Goal: Task Accomplishment & Management: Use online tool/utility

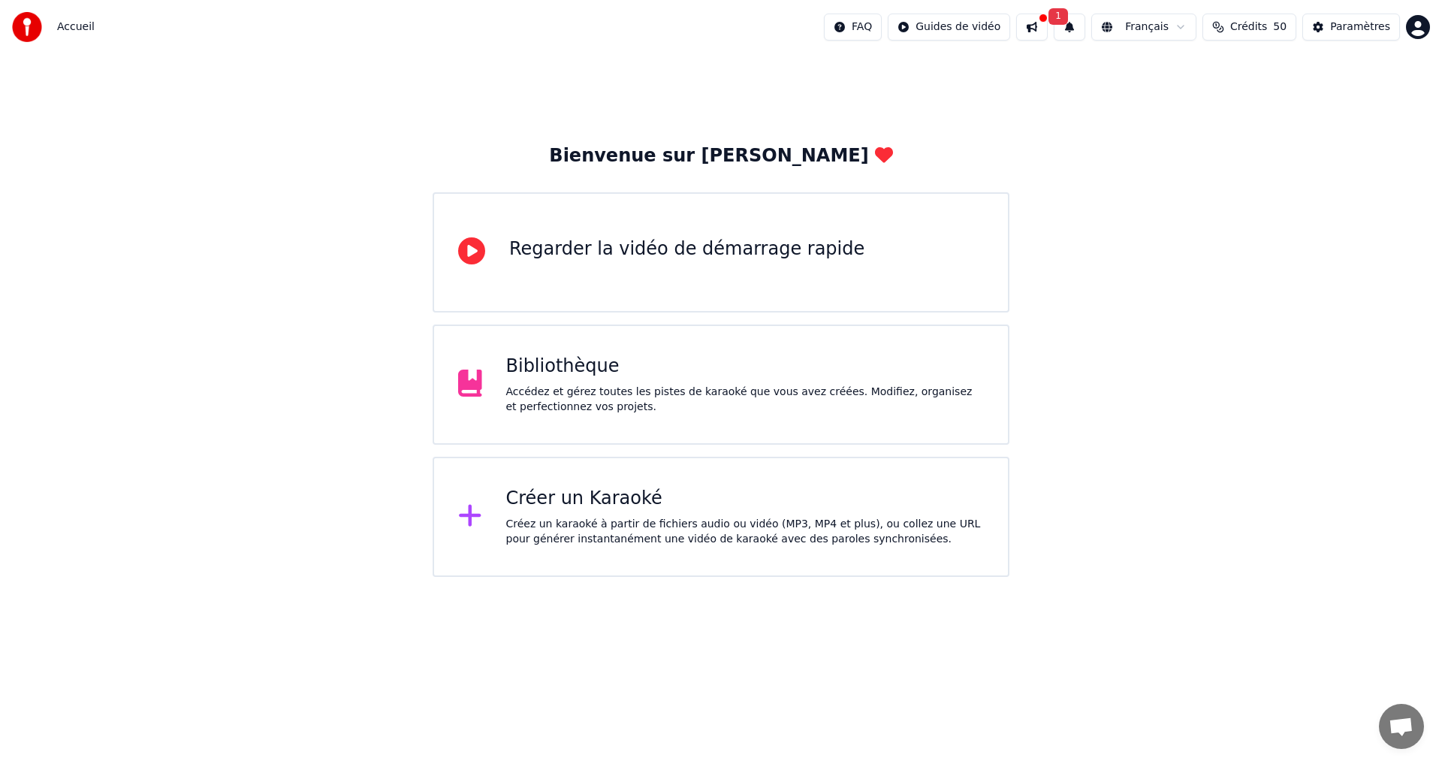
click at [750, 519] on div "Créez un karaoké à partir de fichiers audio ou vidéo (MP3, MP4 et plus), ou col…" at bounding box center [745, 532] width 479 height 30
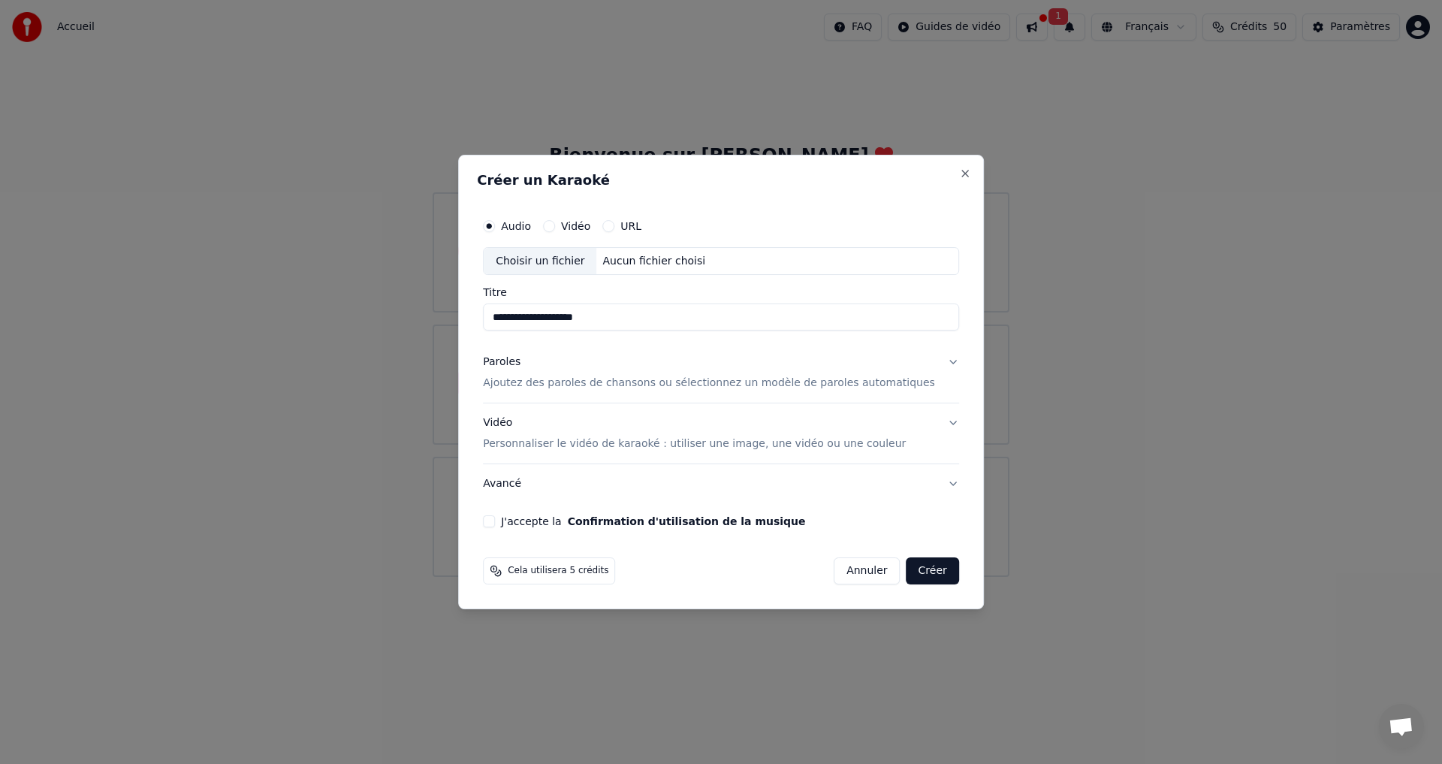
type input "**********"
click at [555, 224] on button "Vidéo" at bounding box center [549, 226] width 12 height 12
click at [551, 309] on input "Titre" at bounding box center [721, 317] width 476 height 27
type input "**********"
click at [521, 364] on div "Paroles" at bounding box center [502, 362] width 38 height 15
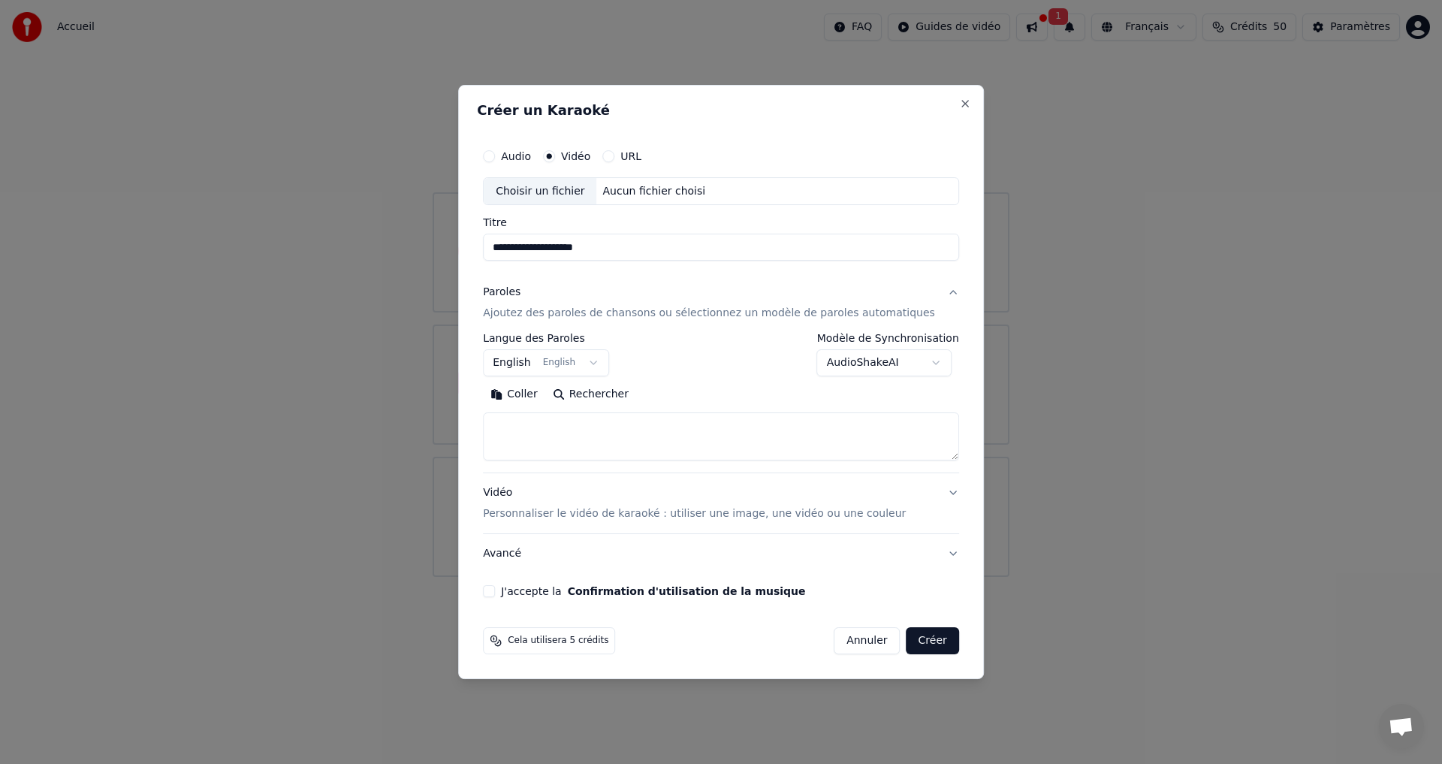
click at [542, 430] on textarea at bounding box center [721, 437] width 476 height 48
click at [527, 391] on button "Coller" at bounding box center [514, 395] width 62 height 24
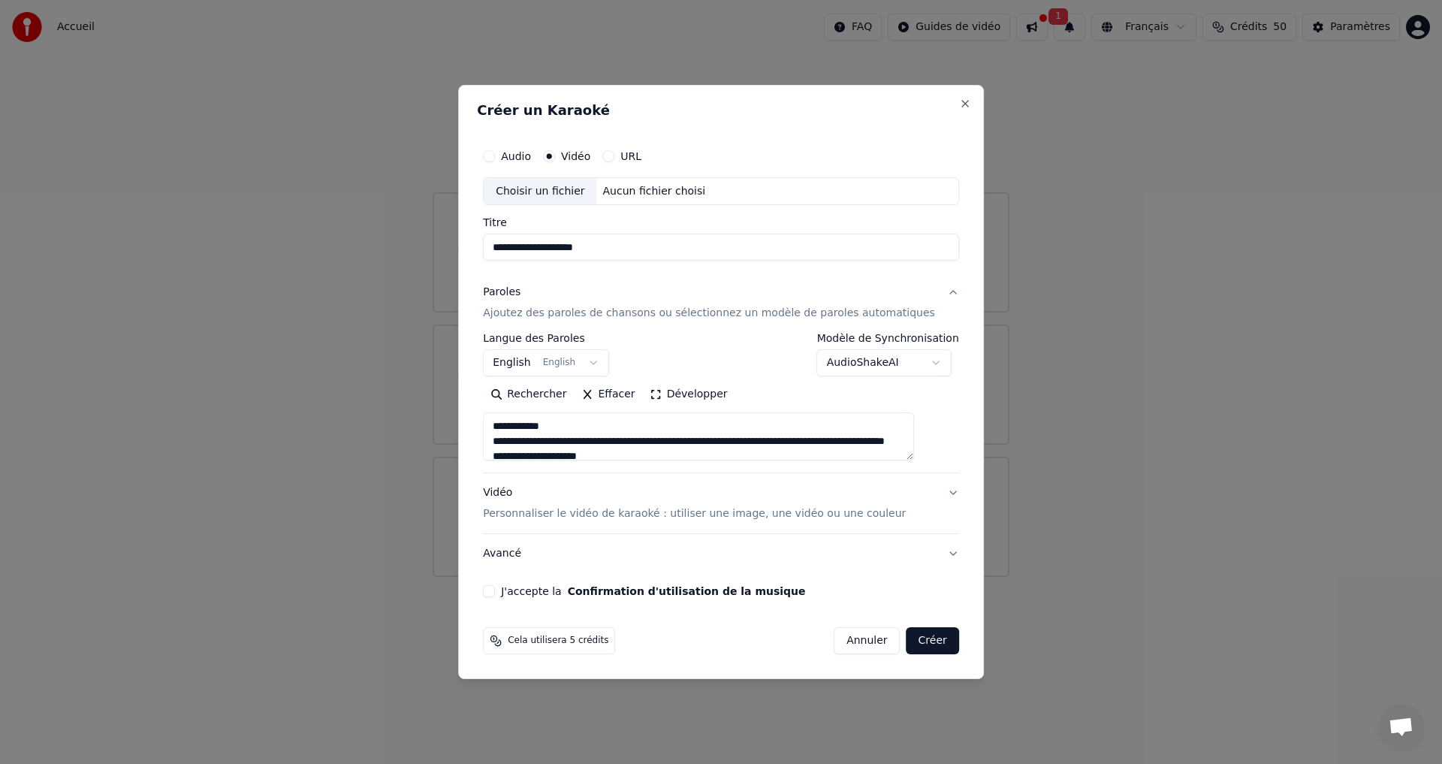
type textarea "**********"
click at [604, 359] on button "English English" at bounding box center [546, 363] width 126 height 27
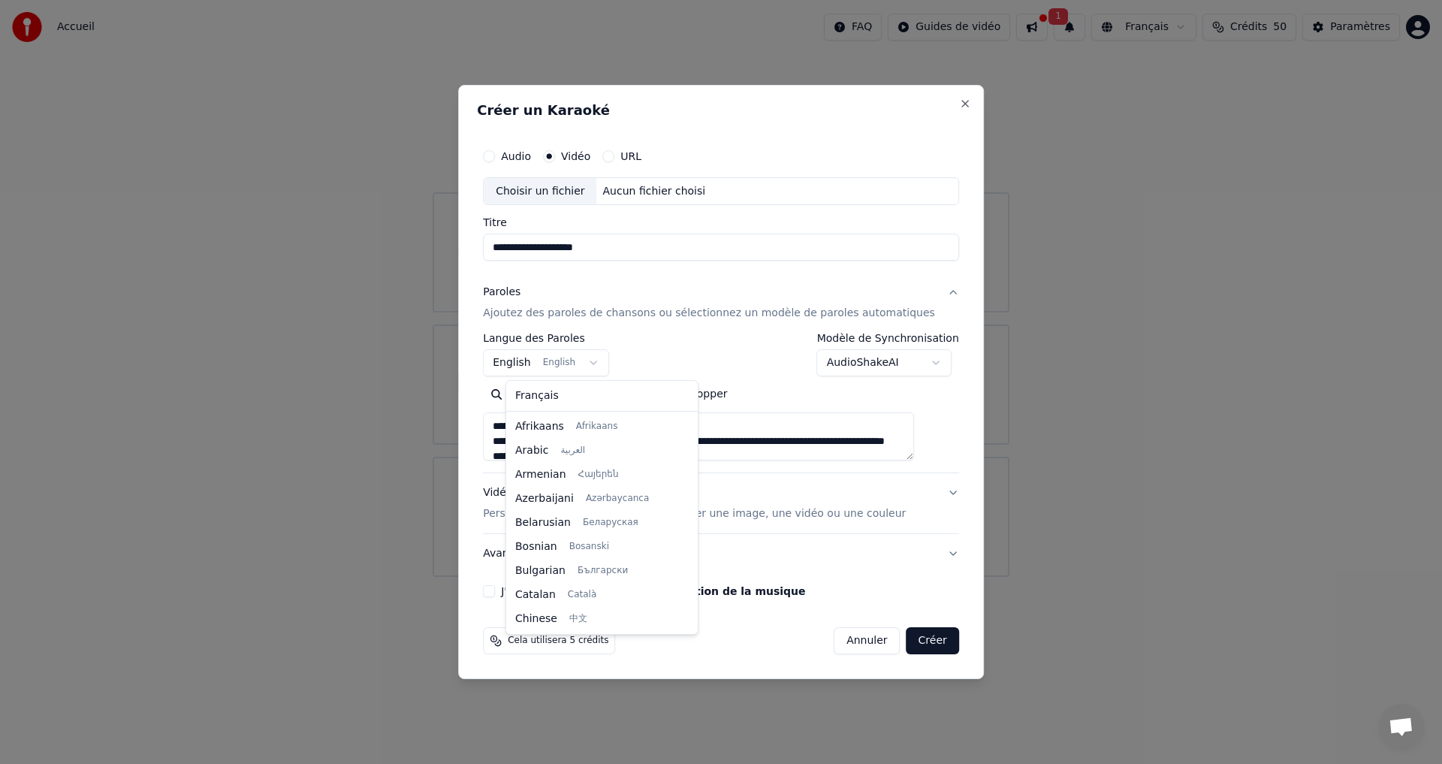
scroll to position [120, 0]
select select "**"
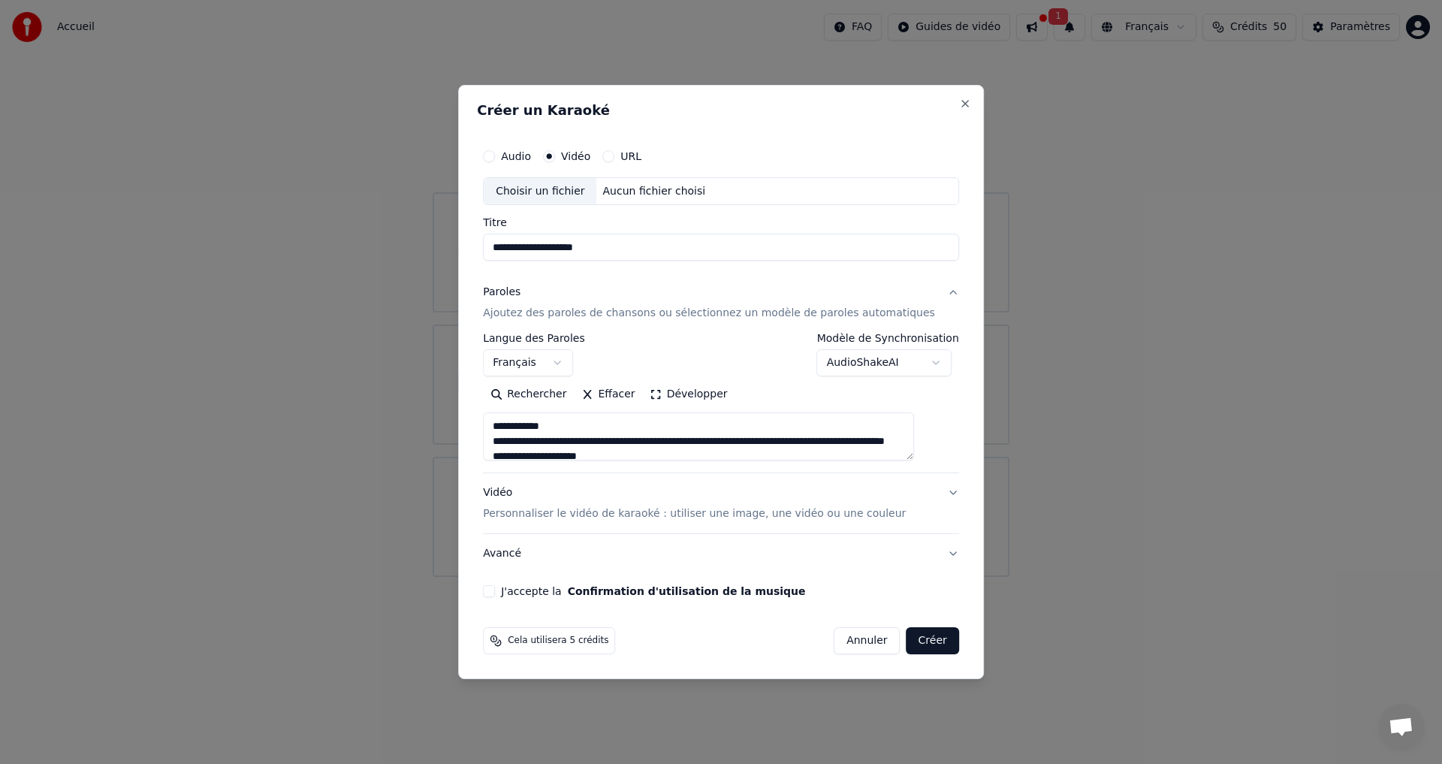
drag, startPoint x: 572, startPoint y: 427, endPoint x: 505, endPoint y: 412, distance: 69.1
click at [506, 412] on div "Rechercher Effacer Développer" at bounding box center [721, 422] width 476 height 78
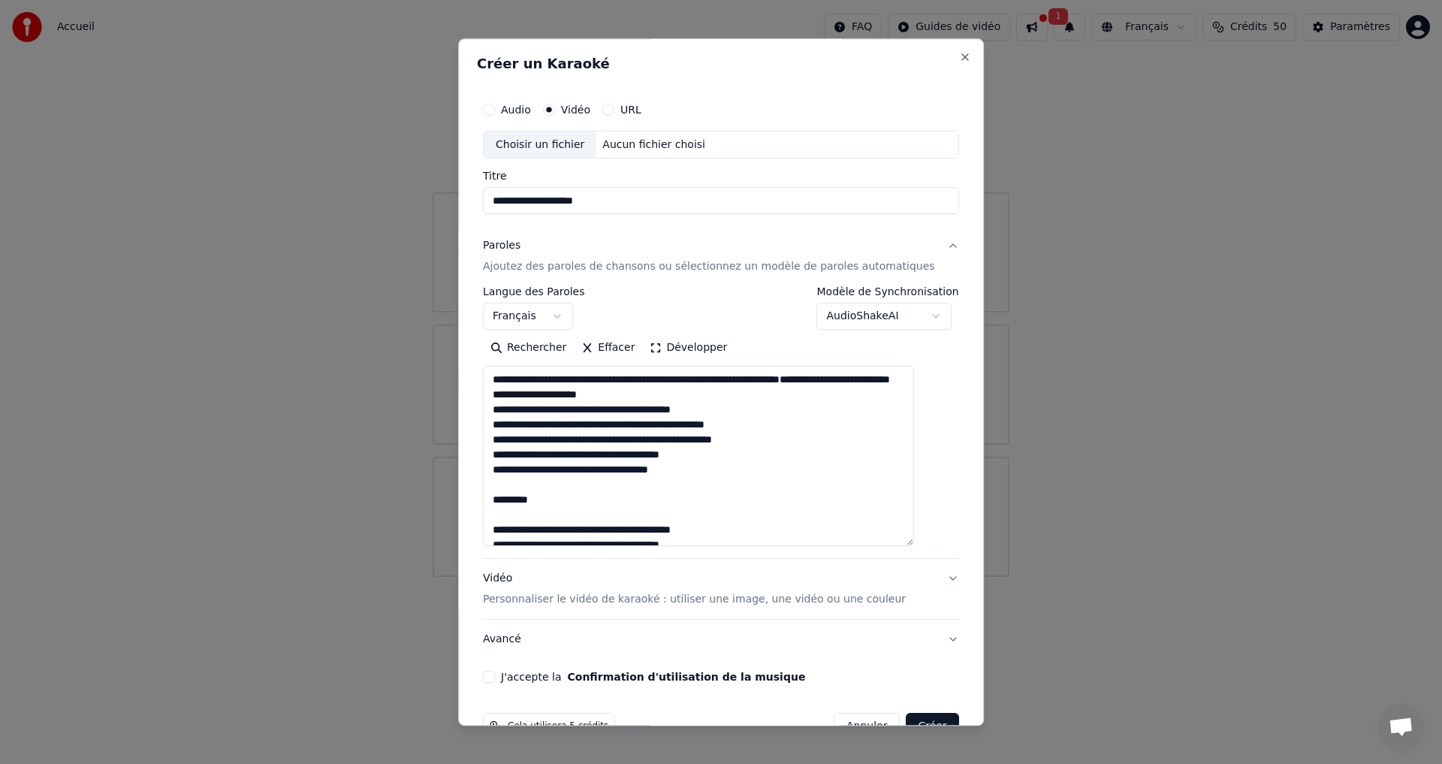
drag, startPoint x: 935, startPoint y: 457, endPoint x: 932, endPoint y: 548, distance: 90.2
click at [932, 548] on div "**********" at bounding box center [721, 389] width 488 height 601
drag, startPoint x: 552, startPoint y: 515, endPoint x: 482, endPoint y: 521, distance: 70.8
click at [482, 521] on div "**********" at bounding box center [721, 381] width 526 height 687
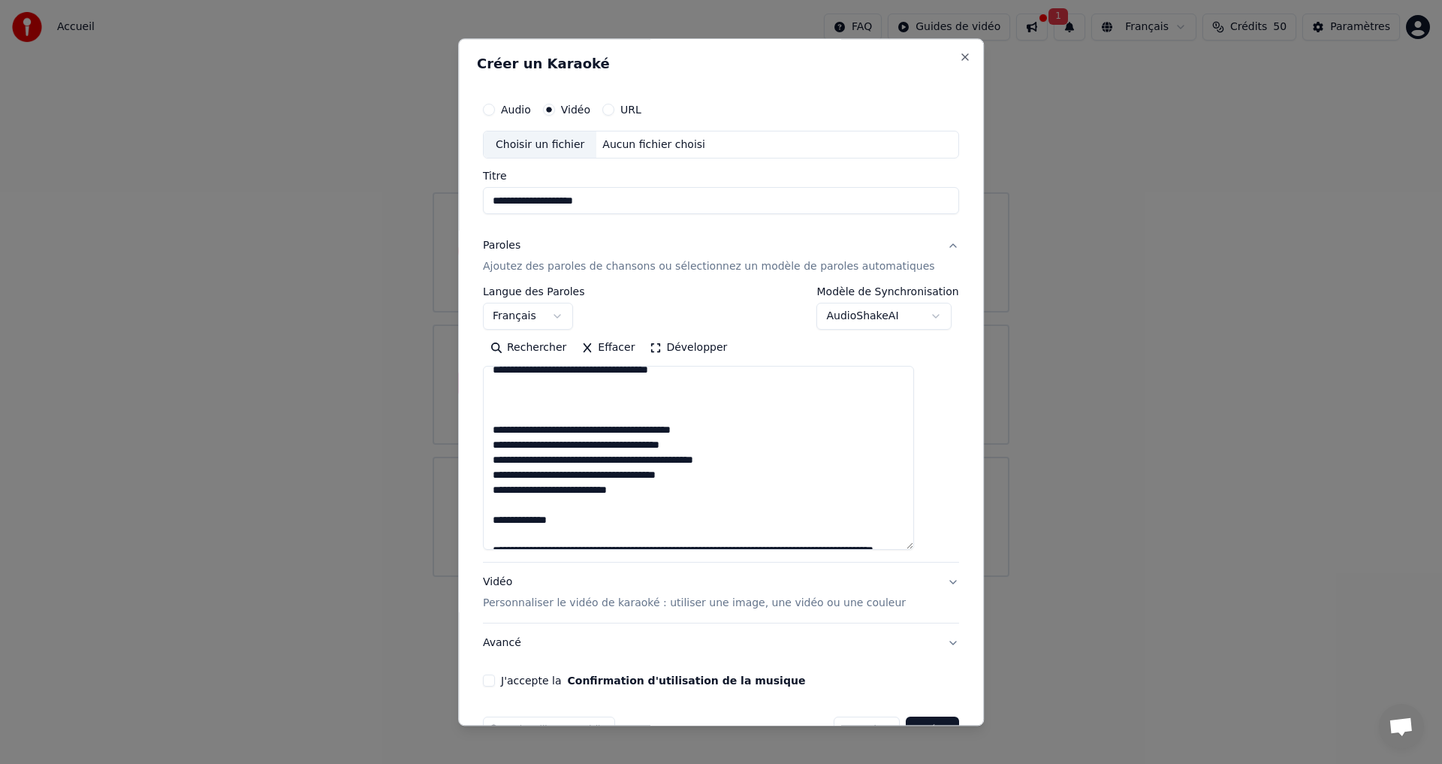
scroll to position [201, 0]
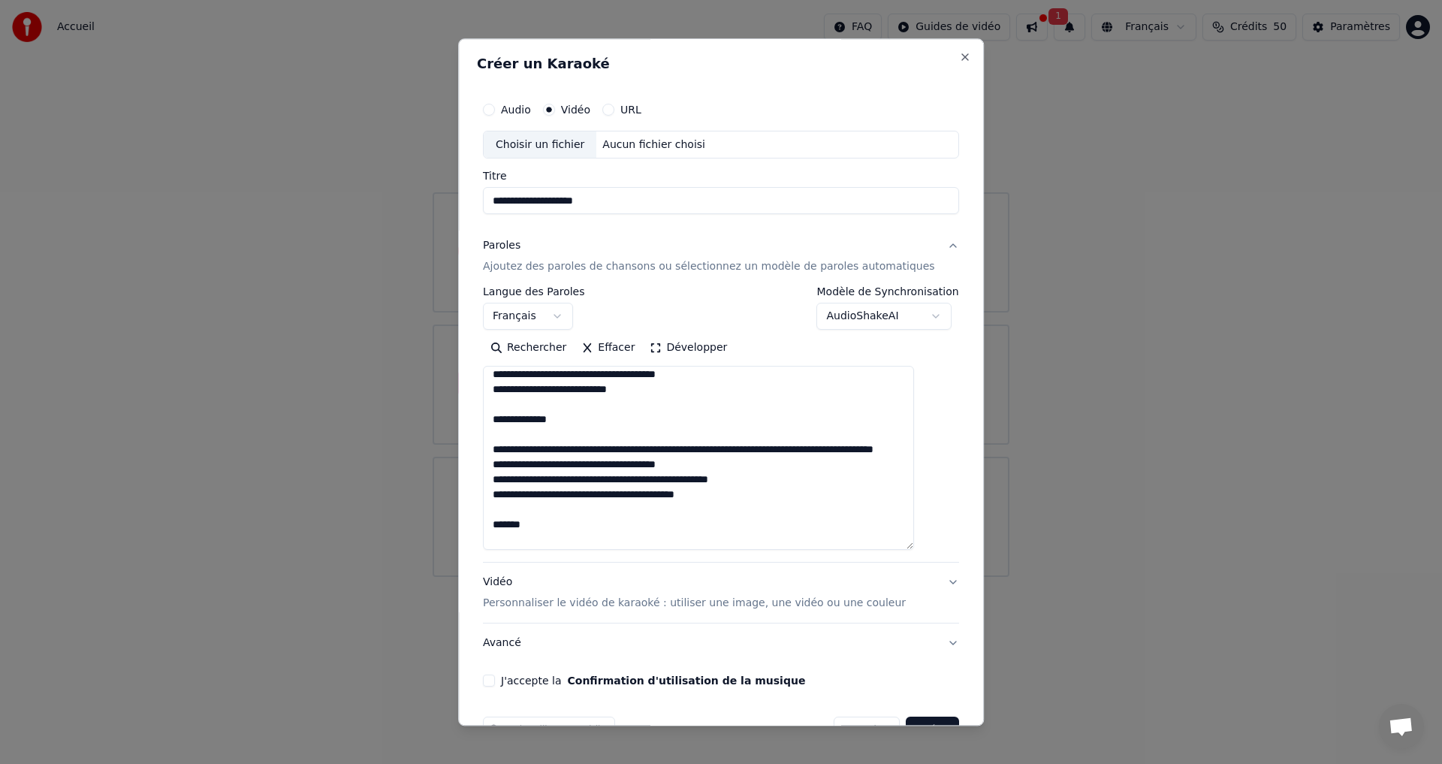
drag, startPoint x: 569, startPoint y: 433, endPoint x: 484, endPoint y: 442, distance: 85.4
click at [485, 442] on div "**********" at bounding box center [721, 381] width 526 height 687
click at [713, 461] on textarea at bounding box center [698, 459] width 431 height 184
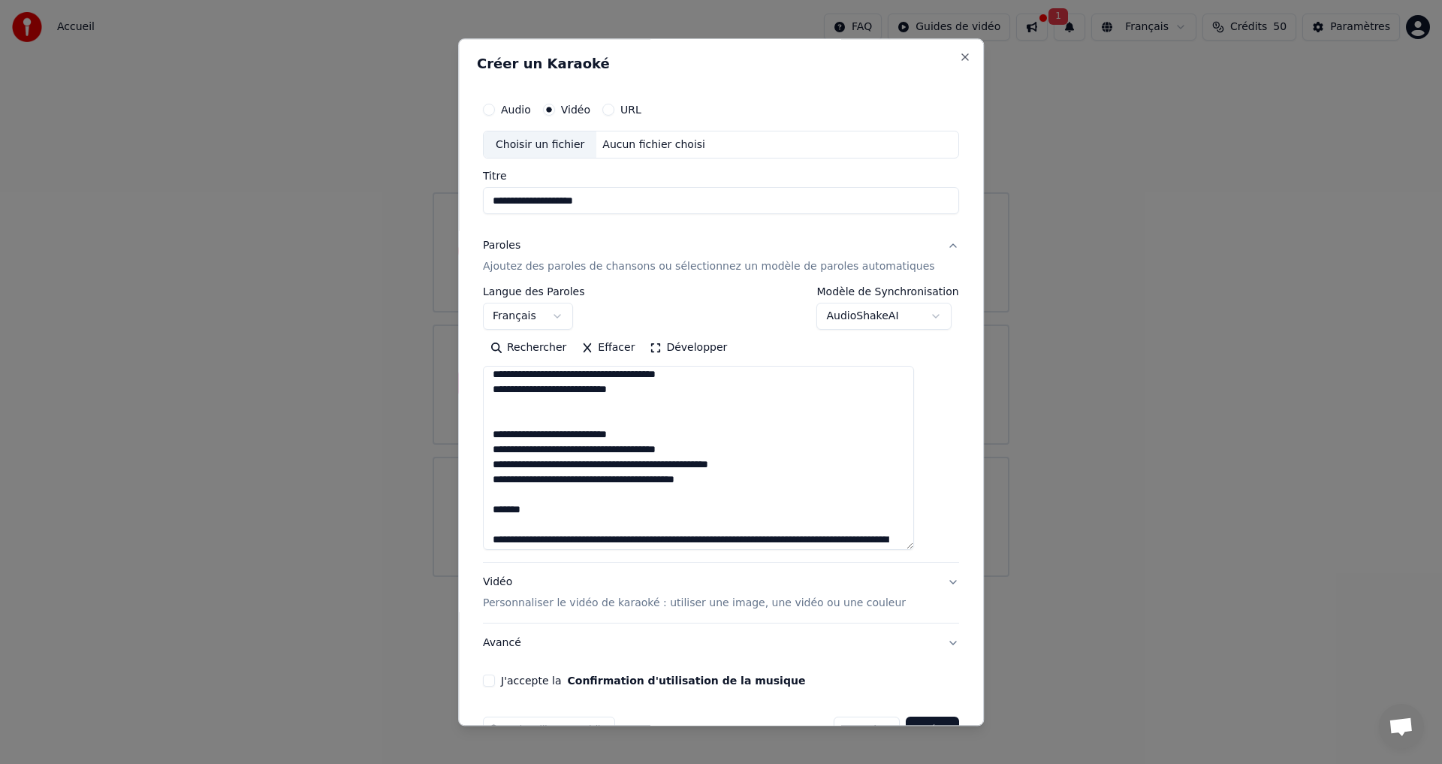
click at [562, 529] on textarea at bounding box center [698, 459] width 431 height 184
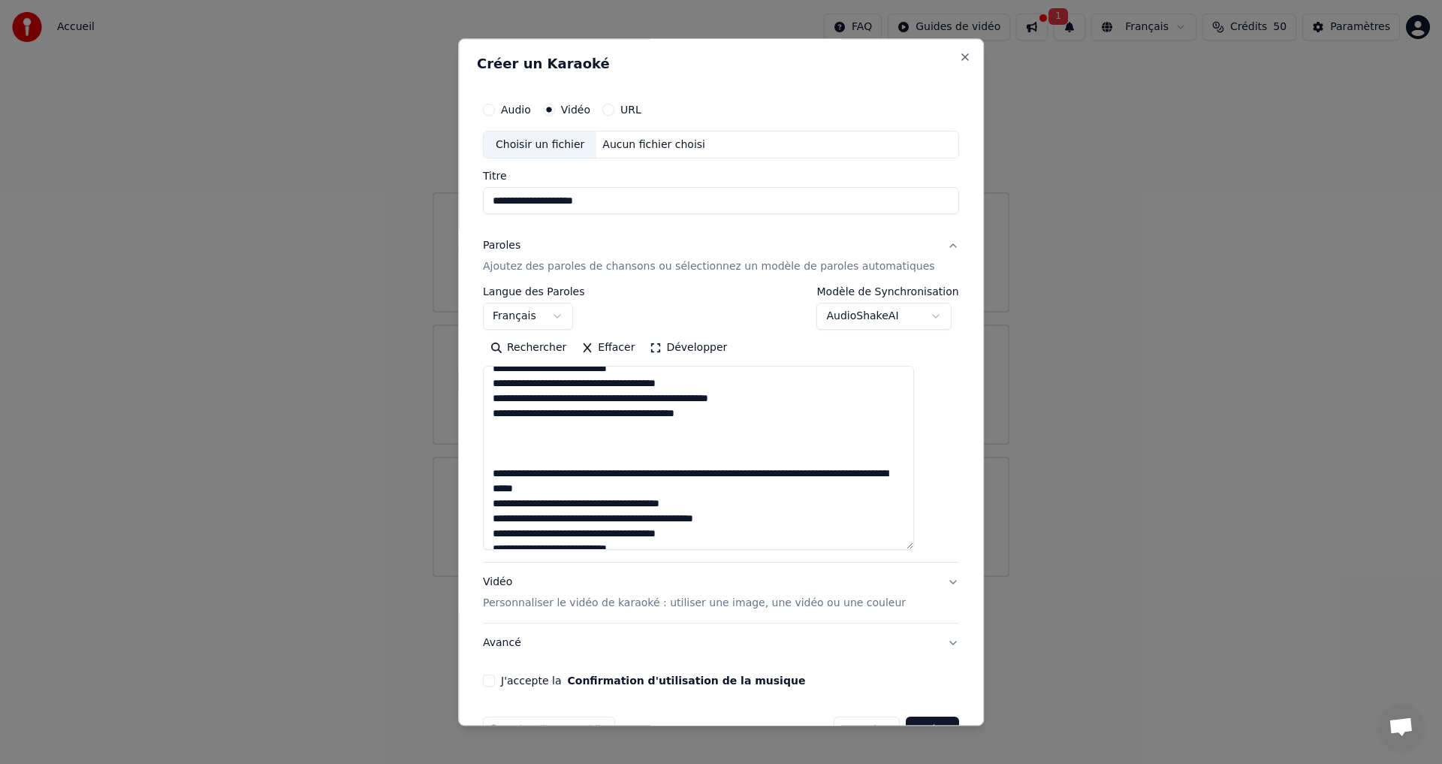
scroll to position [300, 0]
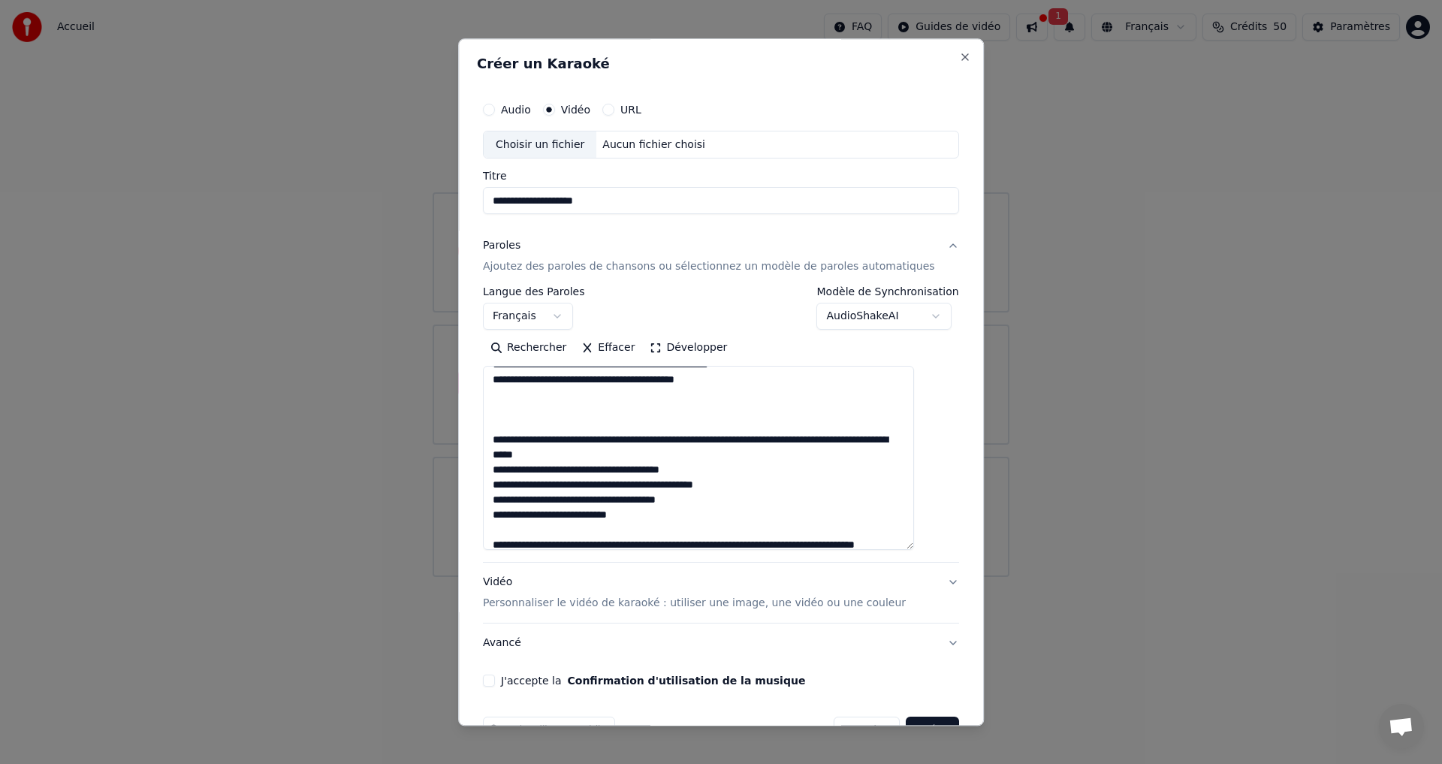
click at [693, 459] on textarea at bounding box center [698, 459] width 431 height 184
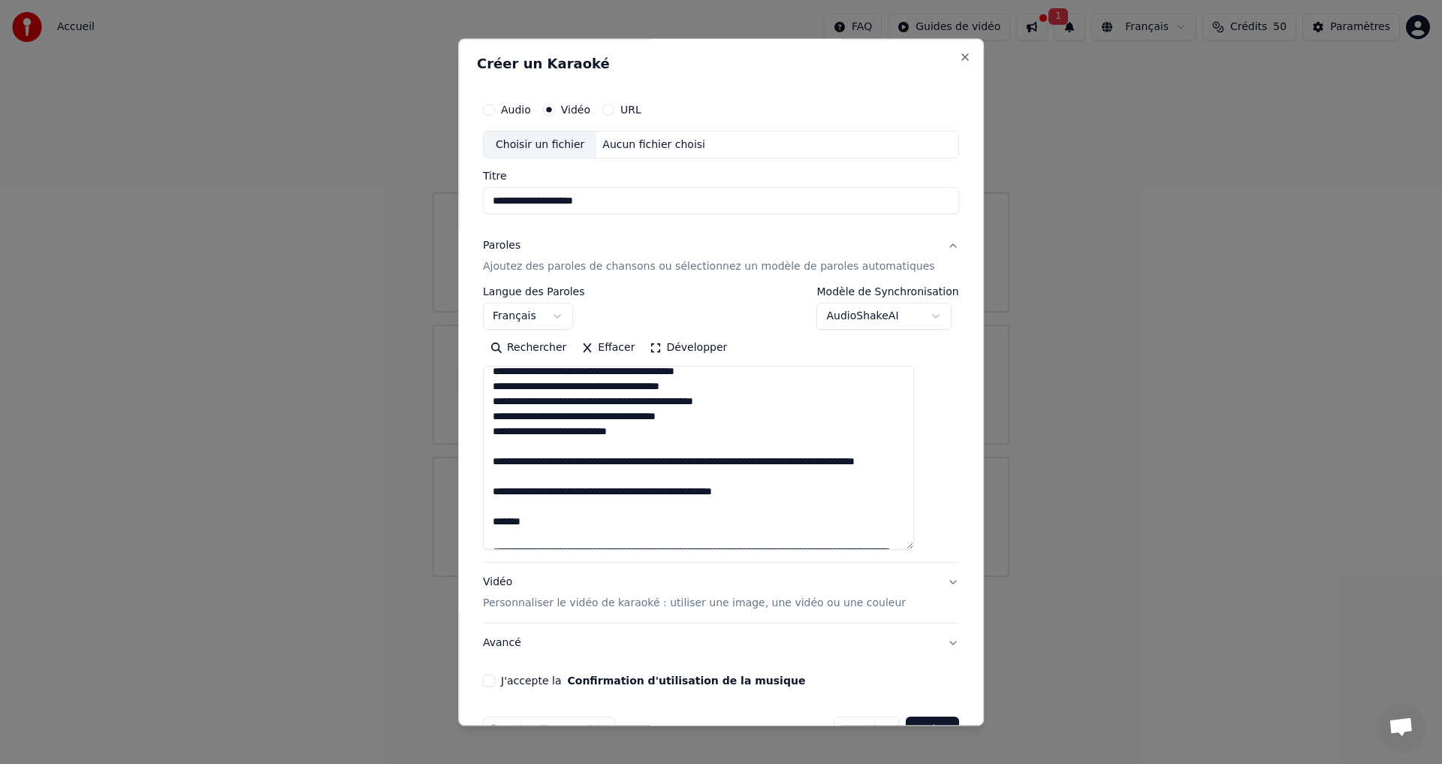
scroll to position [400, 0]
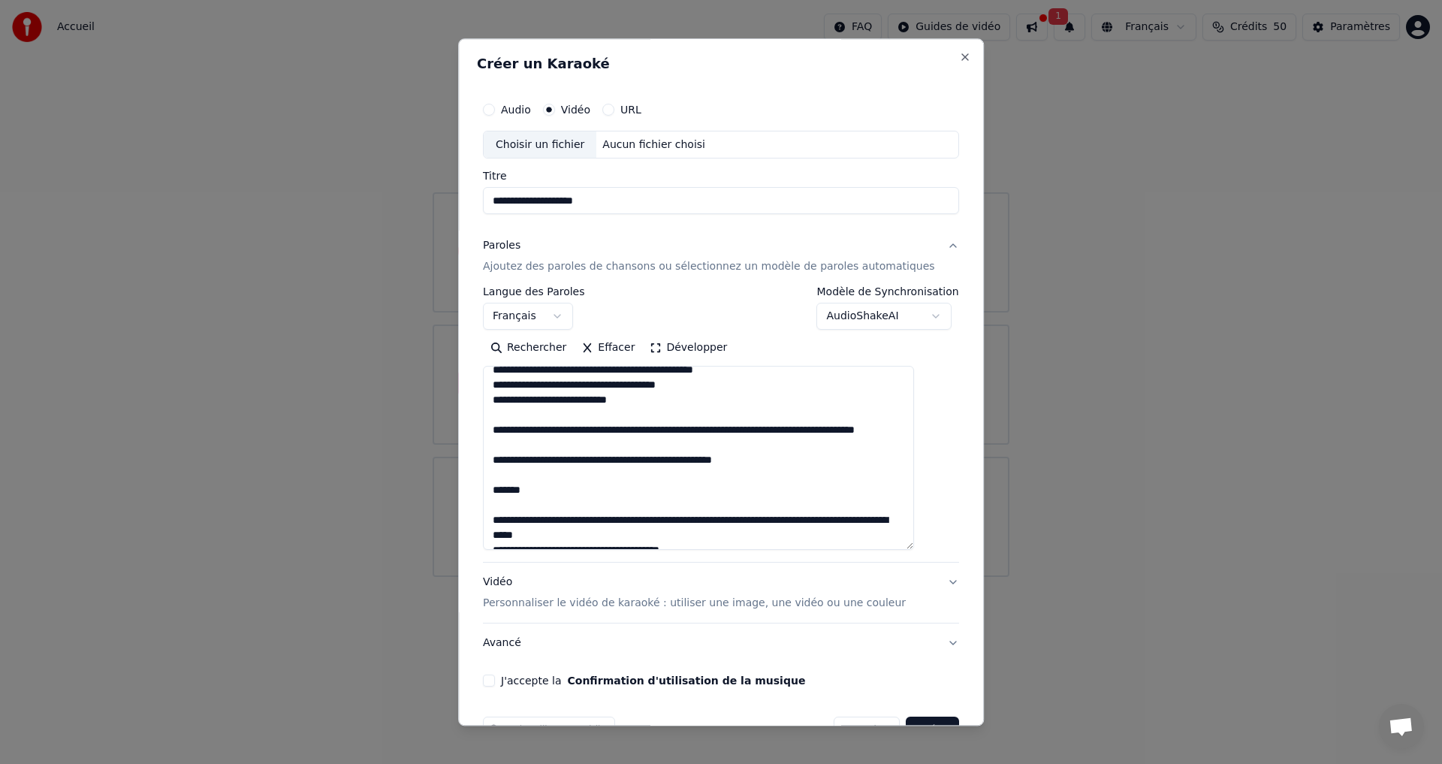
click at [804, 448] on textarea at bounding box center [698, 459] width 431 height 184
click at [539, 510] on textarea at bounding box center [698, 459] width 431 height 184
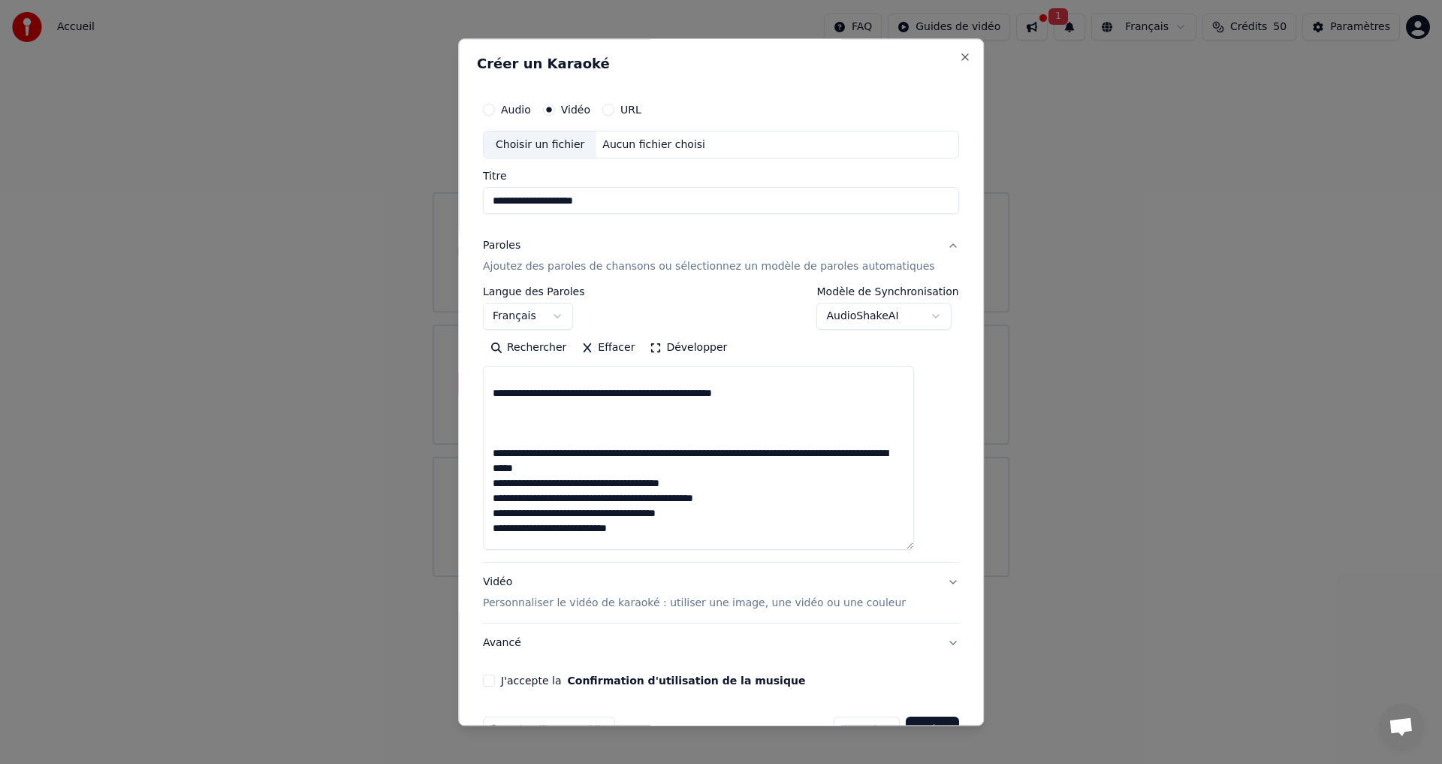
scroll to position [501, 0]
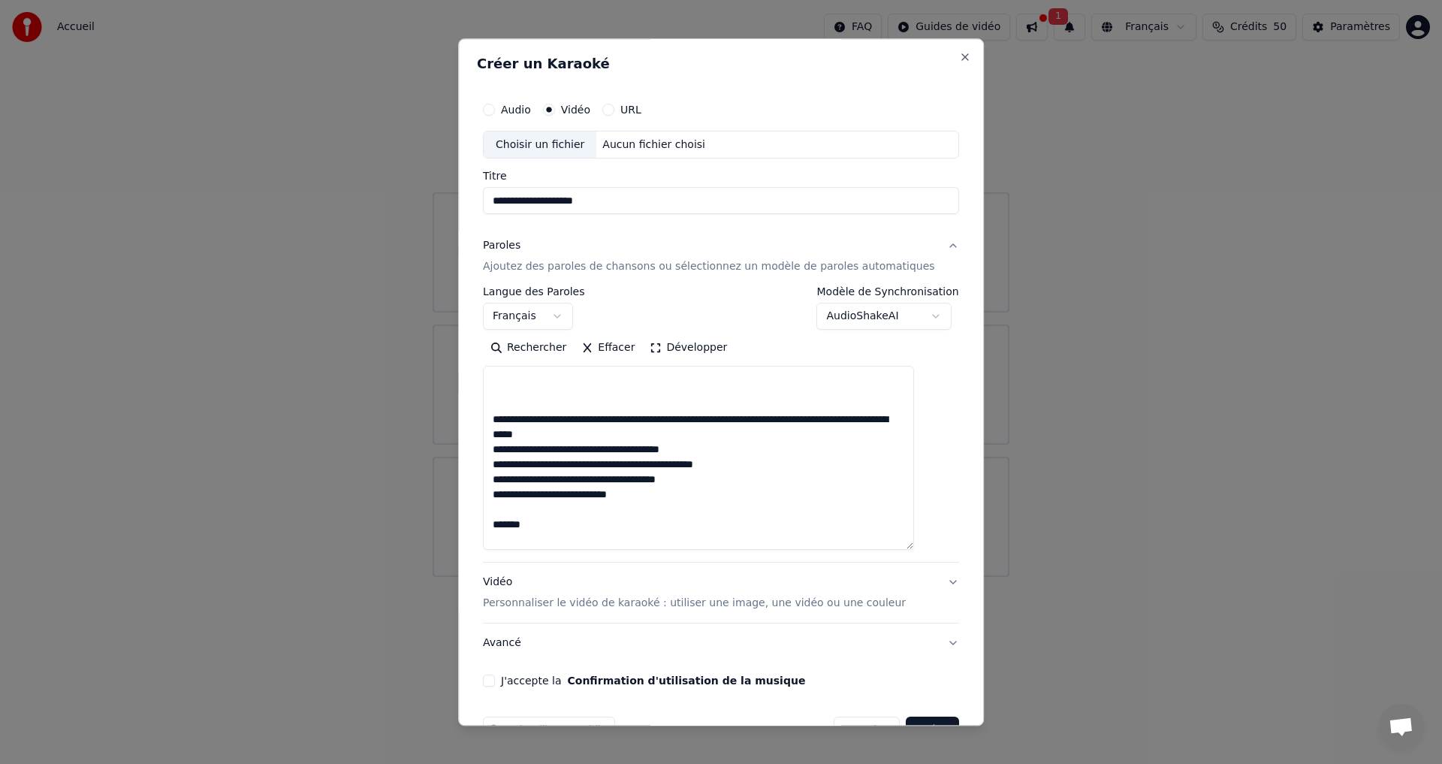
click at [691, 436] on textarea at bounding box center [698, 459] width 431 height 184
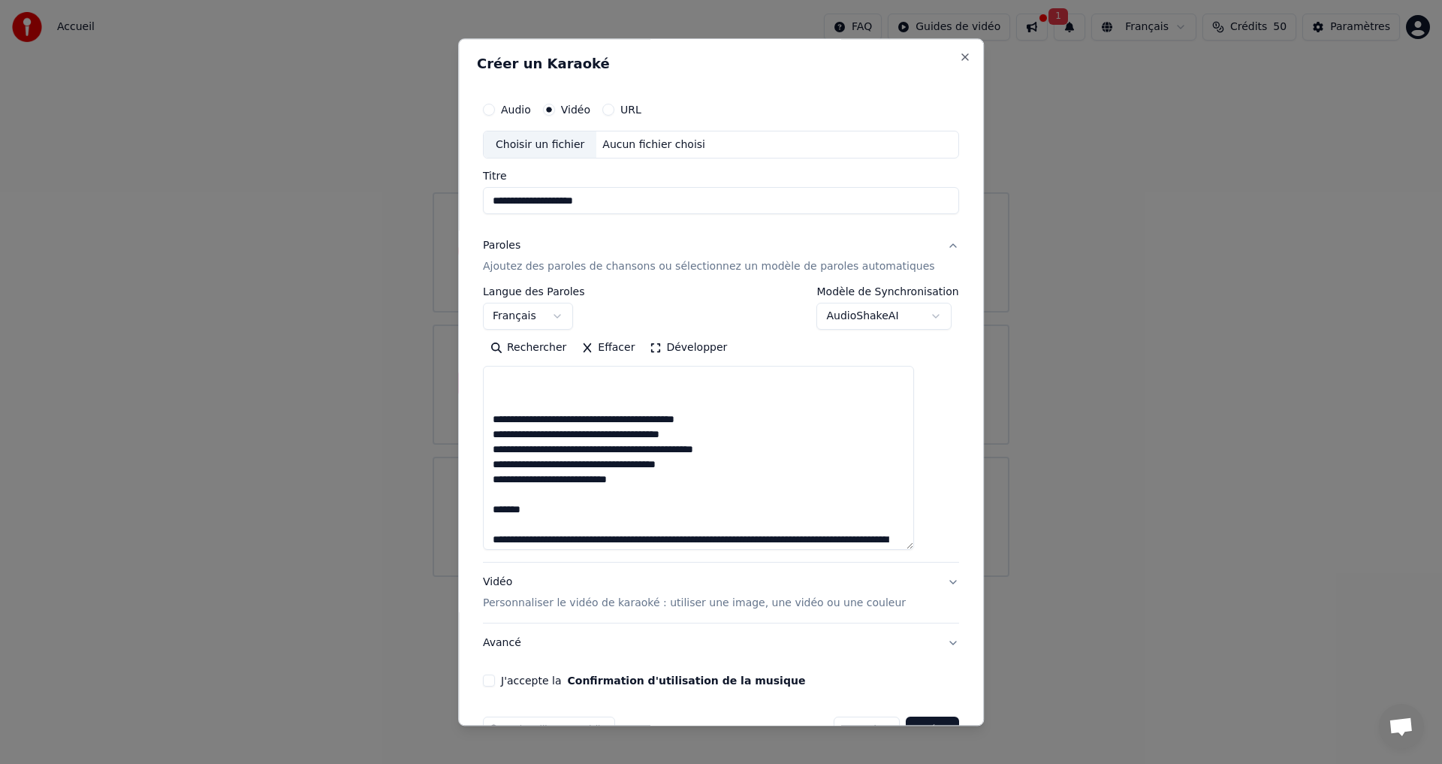
click at [572, 531] on textarea at bounding box center [698, 459] width 431 height 184
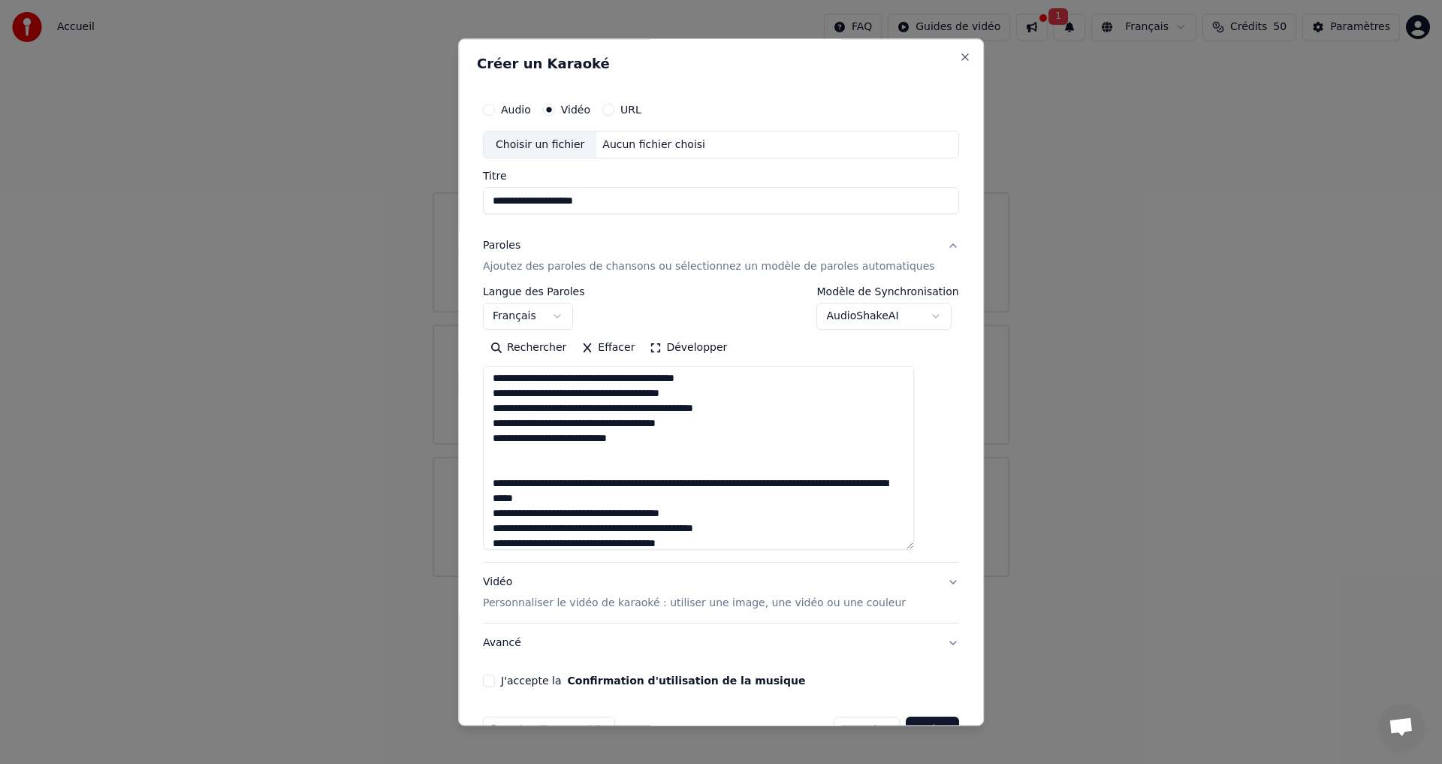
scroll to position [580, 0]
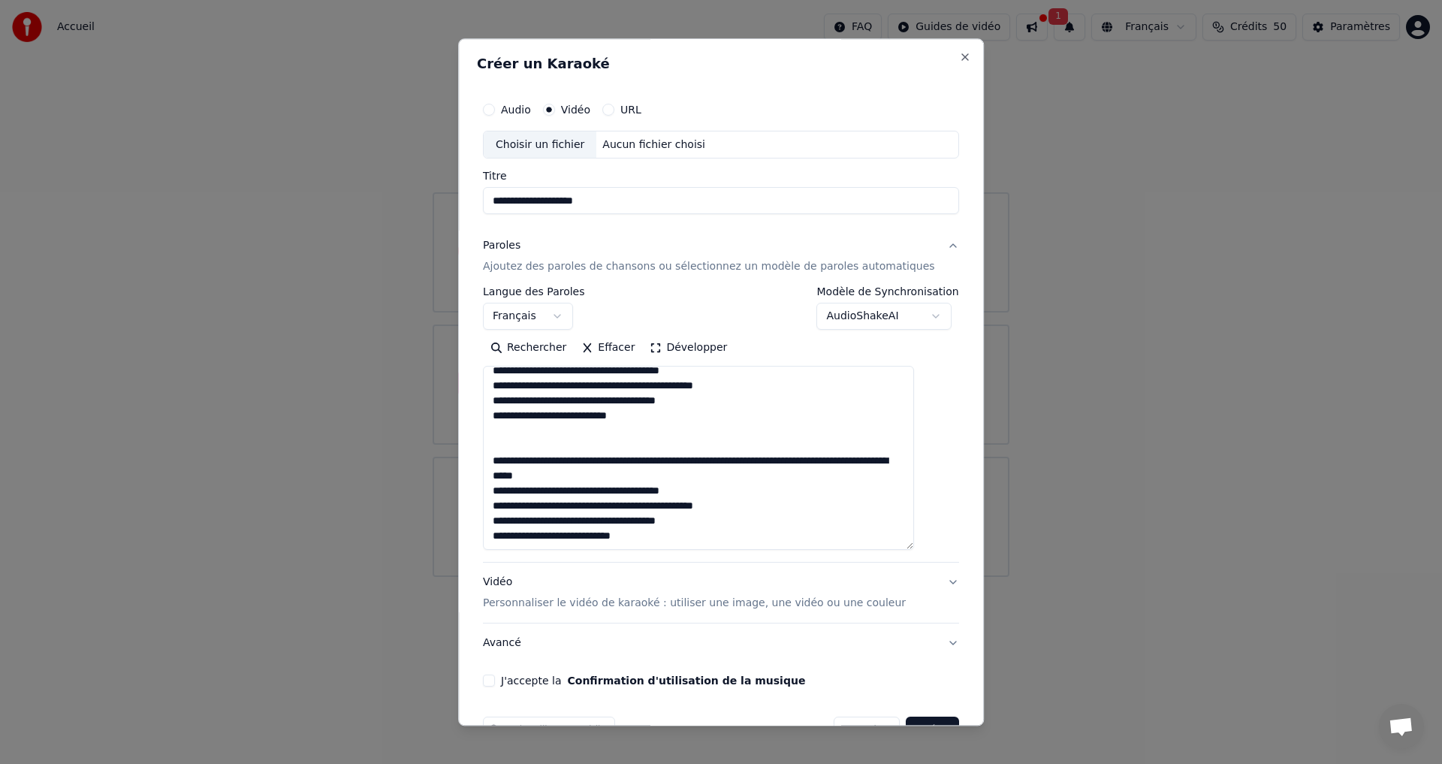
click at [681, 467] on textarea at bounding box center [698, 459] width 431 height 184
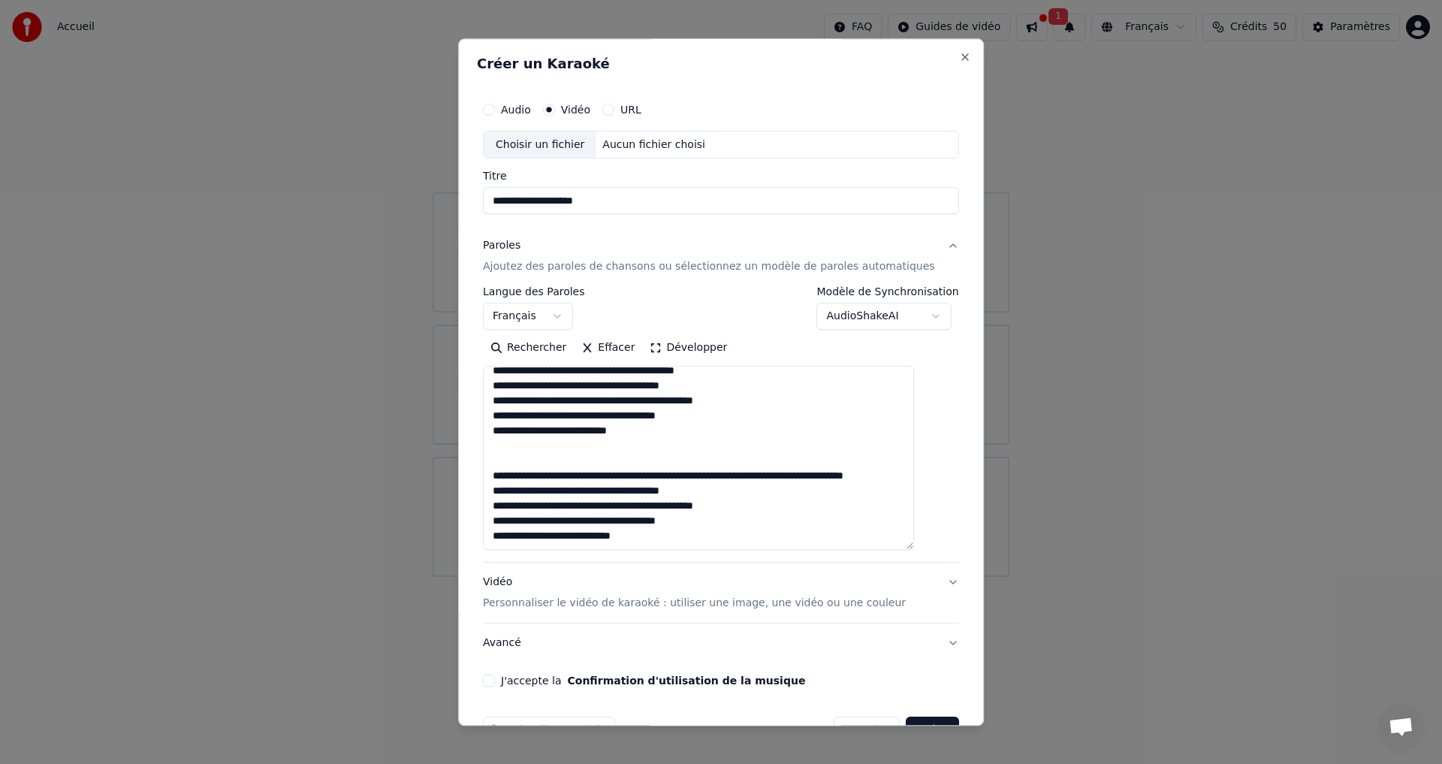
click at [644, 464] on textarea at bounding box center [698, 459] width 431 height 184
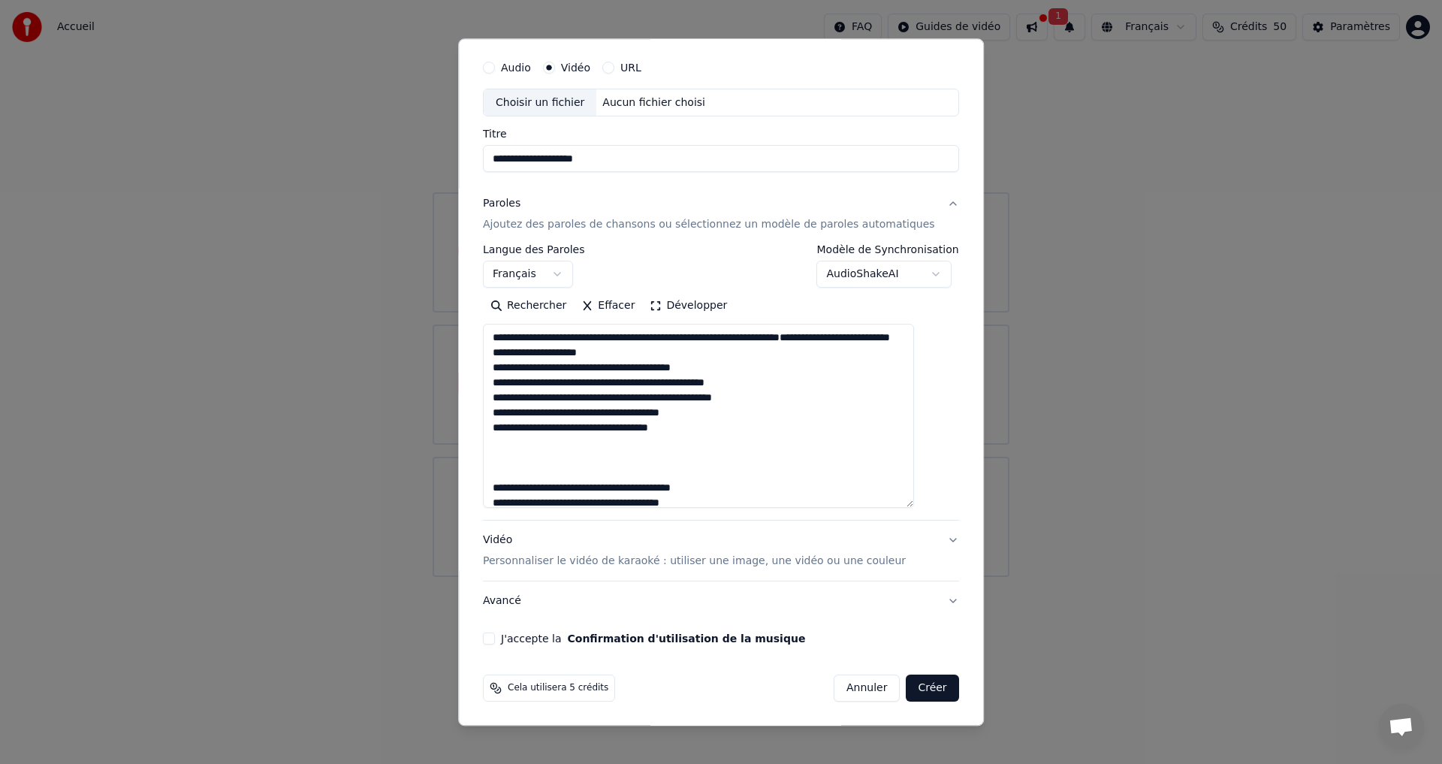
scroll to position [43, 0]
type textarea "**********"
click at [524, 558] on p "Personnaliser le vidéo de karaoké : utiliser une image, une vidéo ou une couleur" at bounding box center [694, 561] width 423 height 15
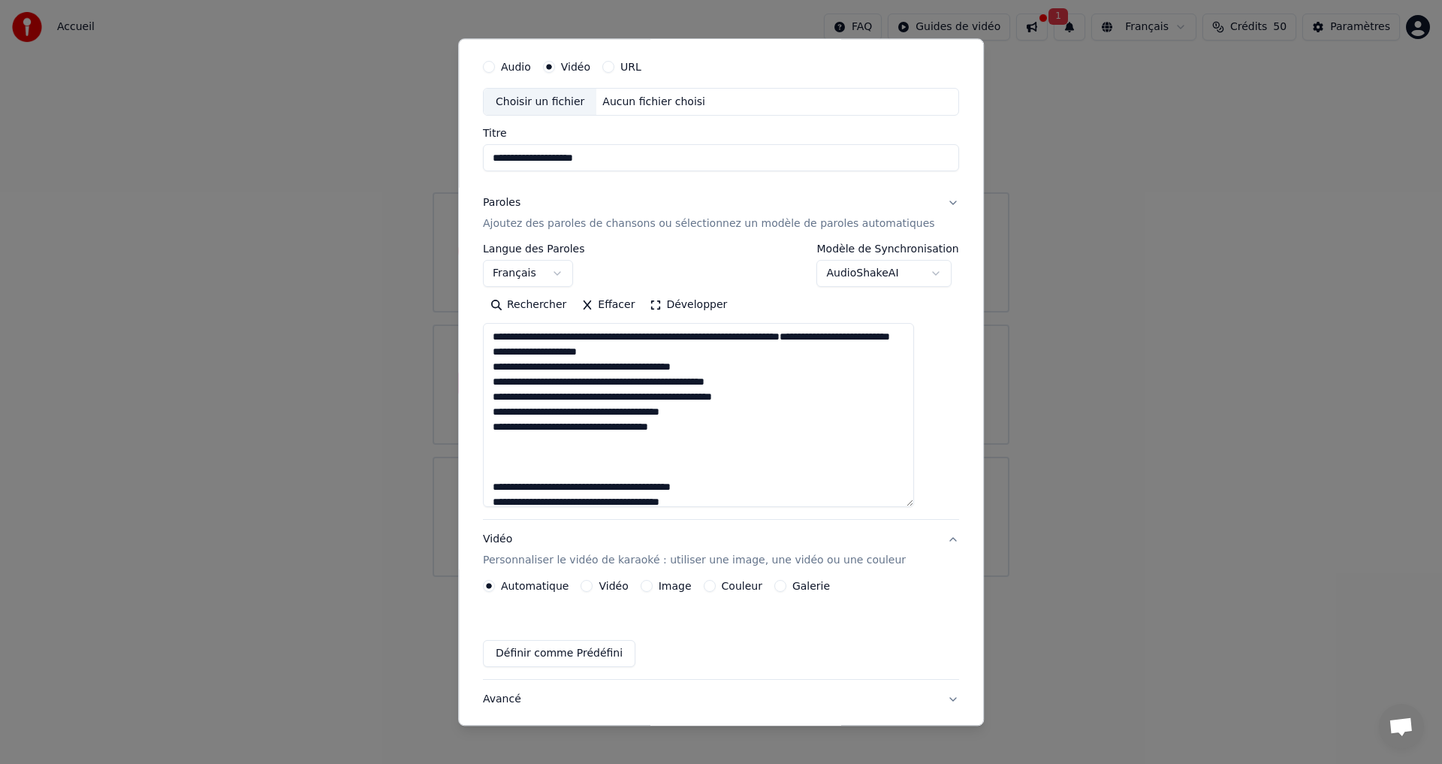
scroll to position [0, 0]
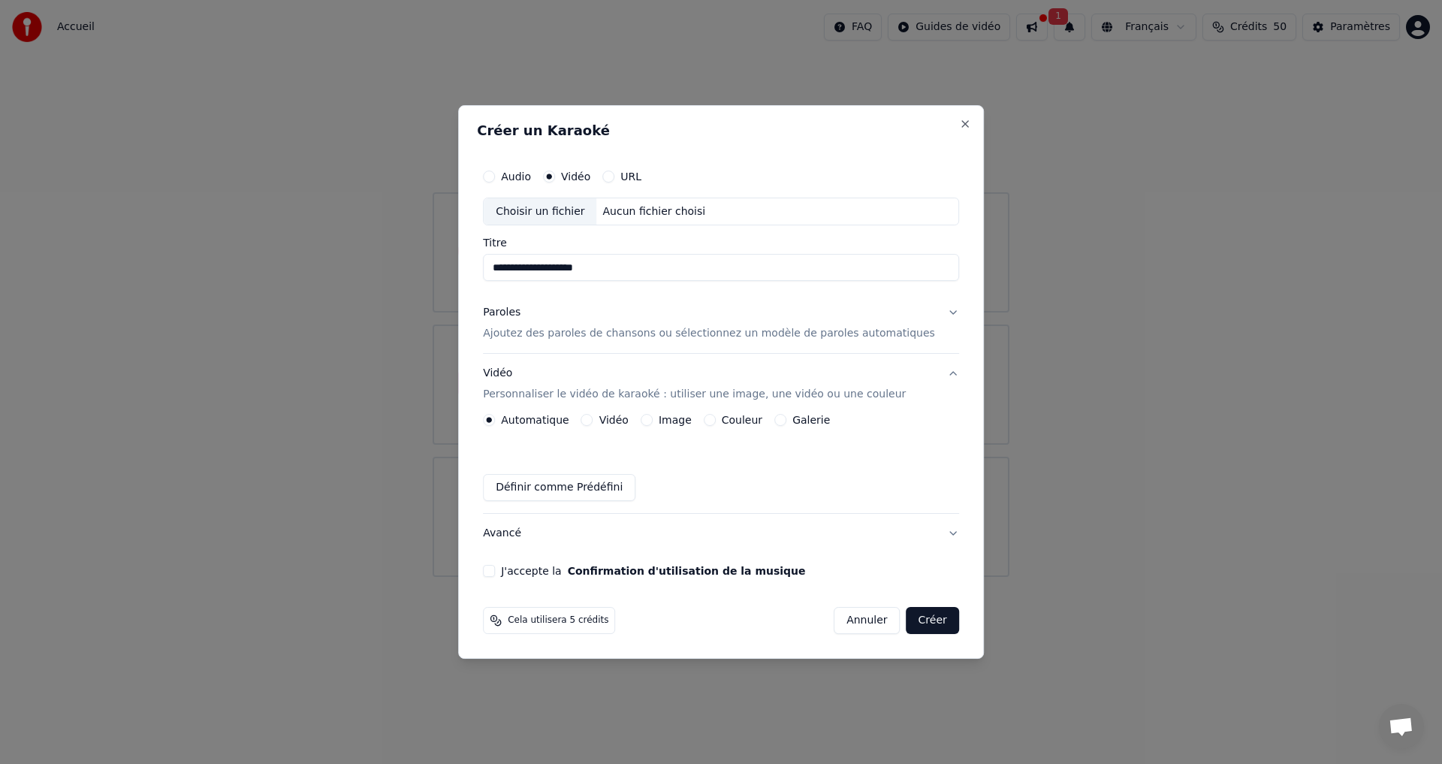
click at [518, 337] on p "Ajoutez des paroles de chansons ou sélectionnez un modèle de paroles automatiqu…" at bounding box center [709, 334] width 452 height 15
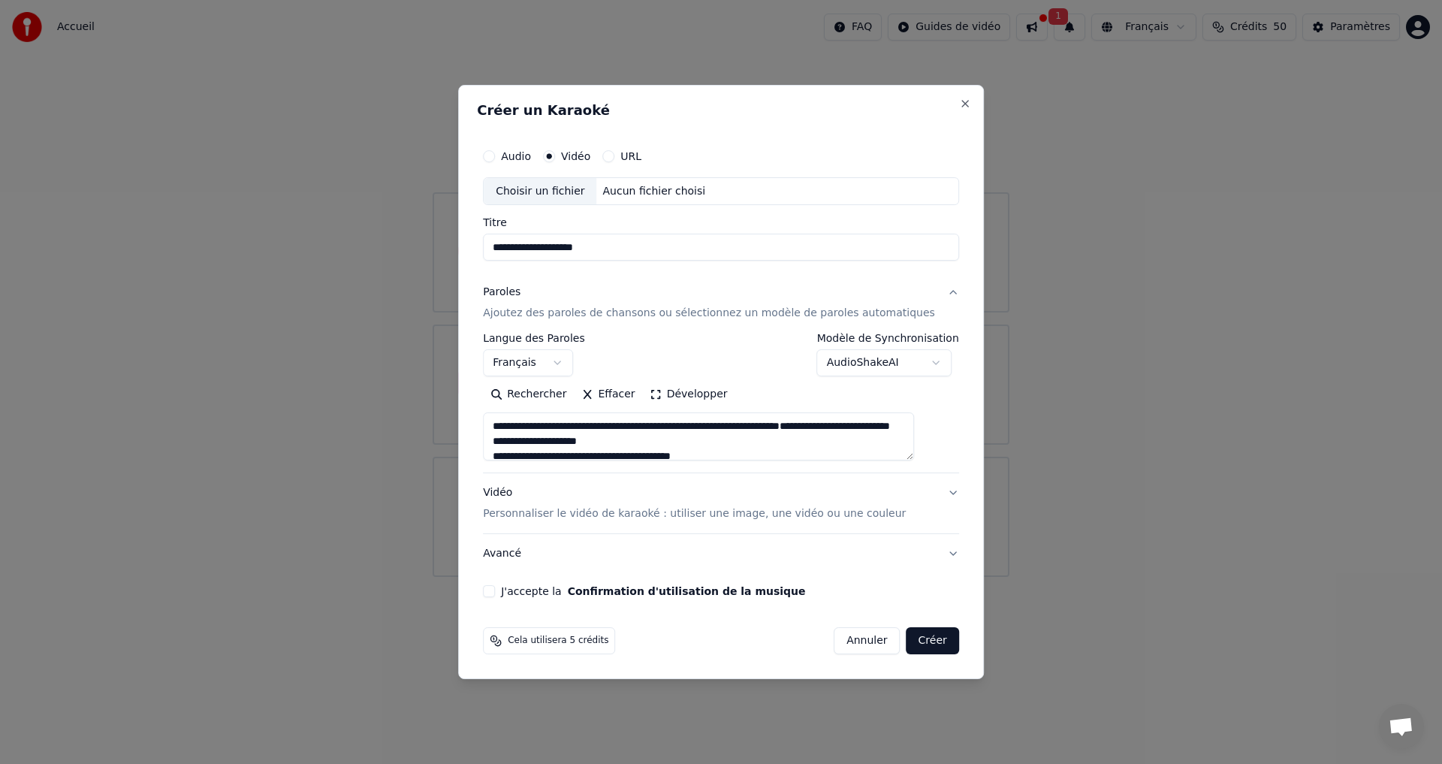
click at [680, 518] on p "Personnaliser le vidéo de karaoké : utiliser une image, une vidéo ou une couleur" at bounding box center [694, 513] width 423 height 15
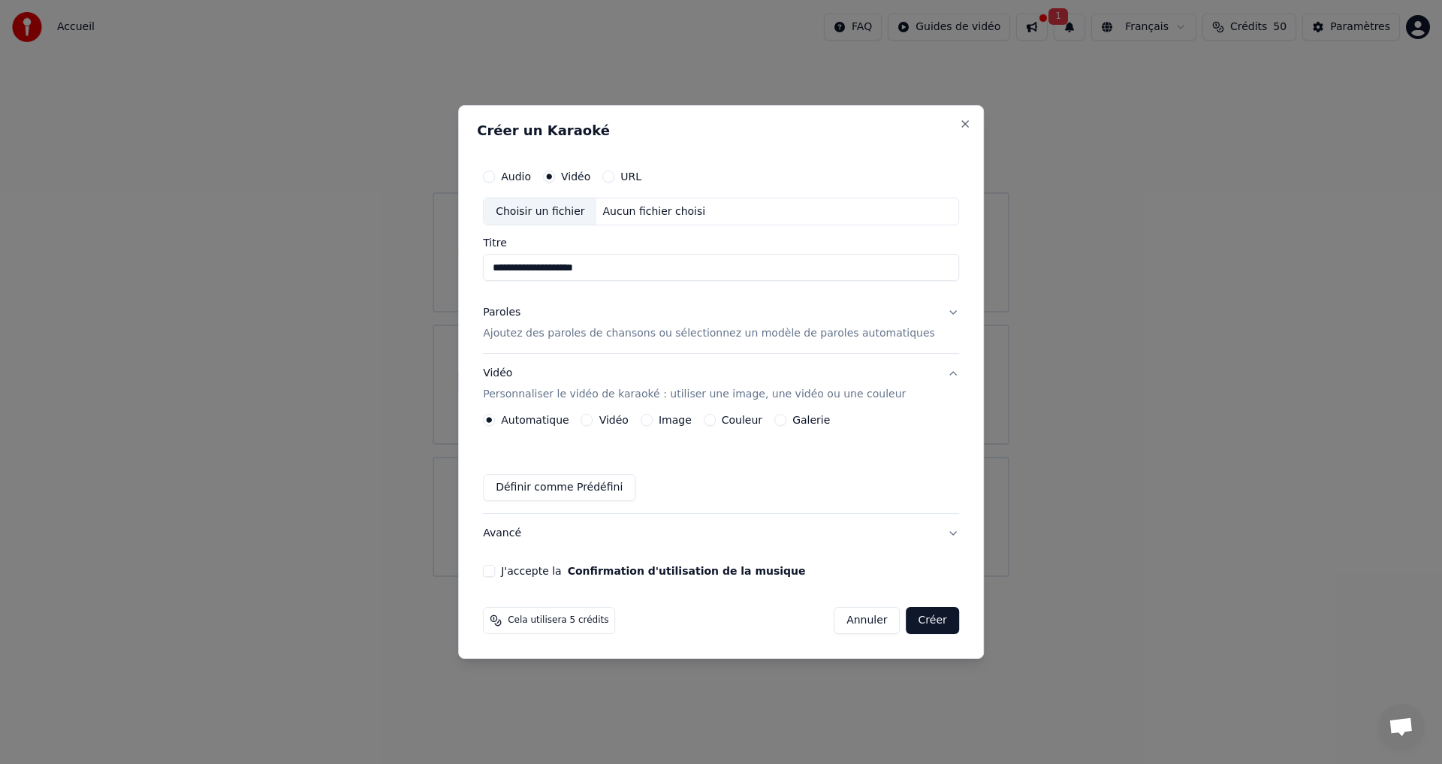
click at [653, 421] on button "Image" at bounding box center [647, 420] width 12 height 12
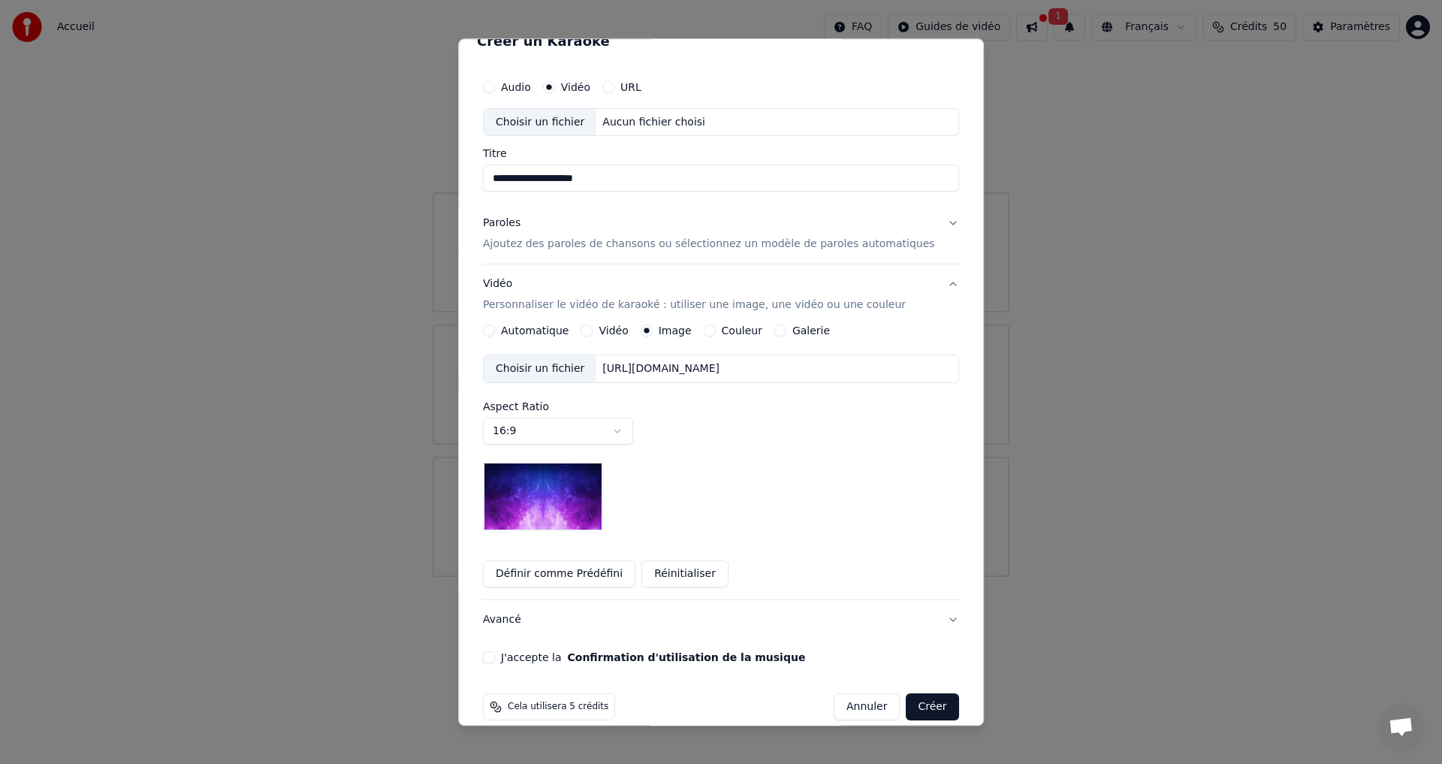
scroll to position [42, 0]
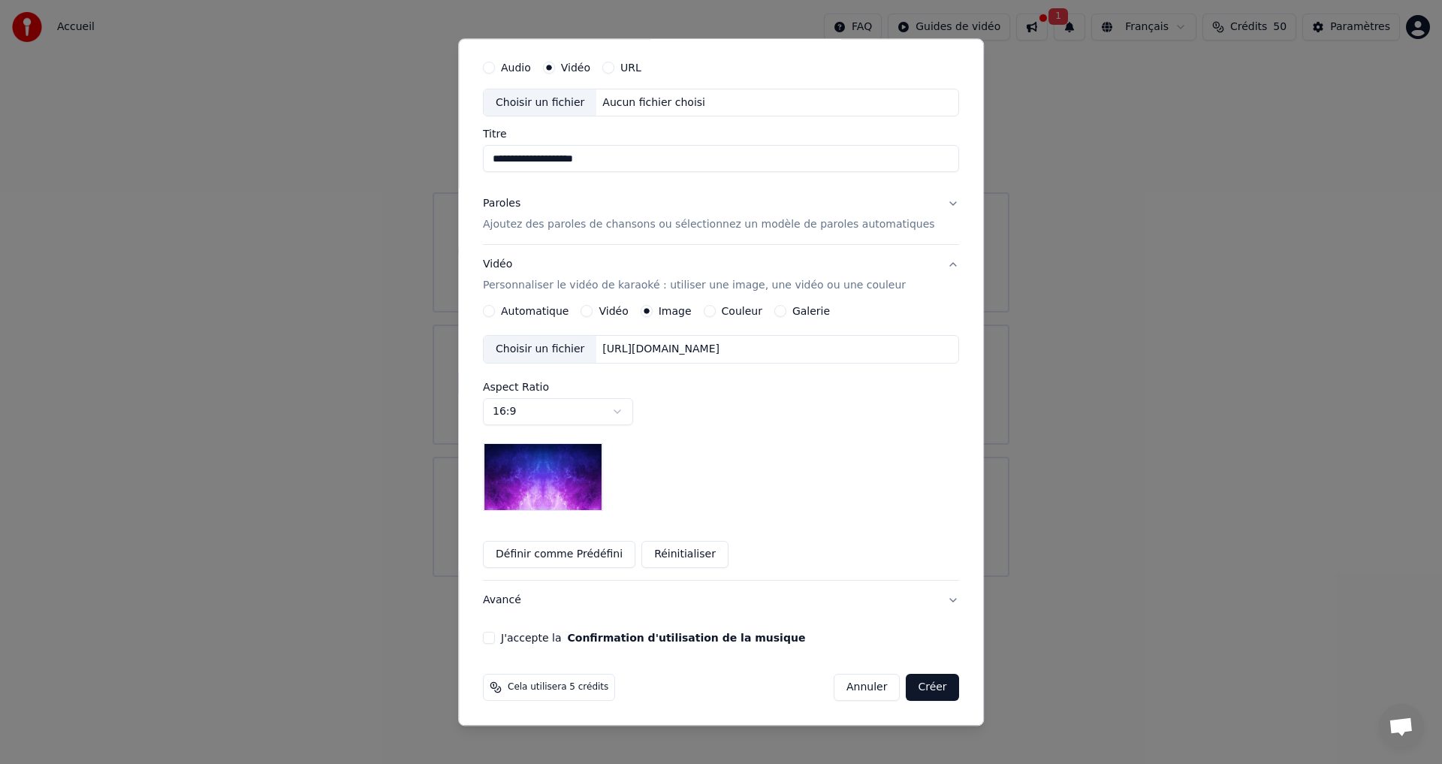
click at [574, 473] on img at bounding box center [543, 478] width 120 height 68
click at [575, 473] on img at bounding box center [543, 478] width 120 height 68
click at [559, 476] on img at bounding box center [543, 478] width 120 height 68
click at [554, 479] on img at bounding box center [543, 478] width 120 height 68
click at [564, 349] on div "Choisir un fichier" at bounding box center [540, 350] width 113 height 27
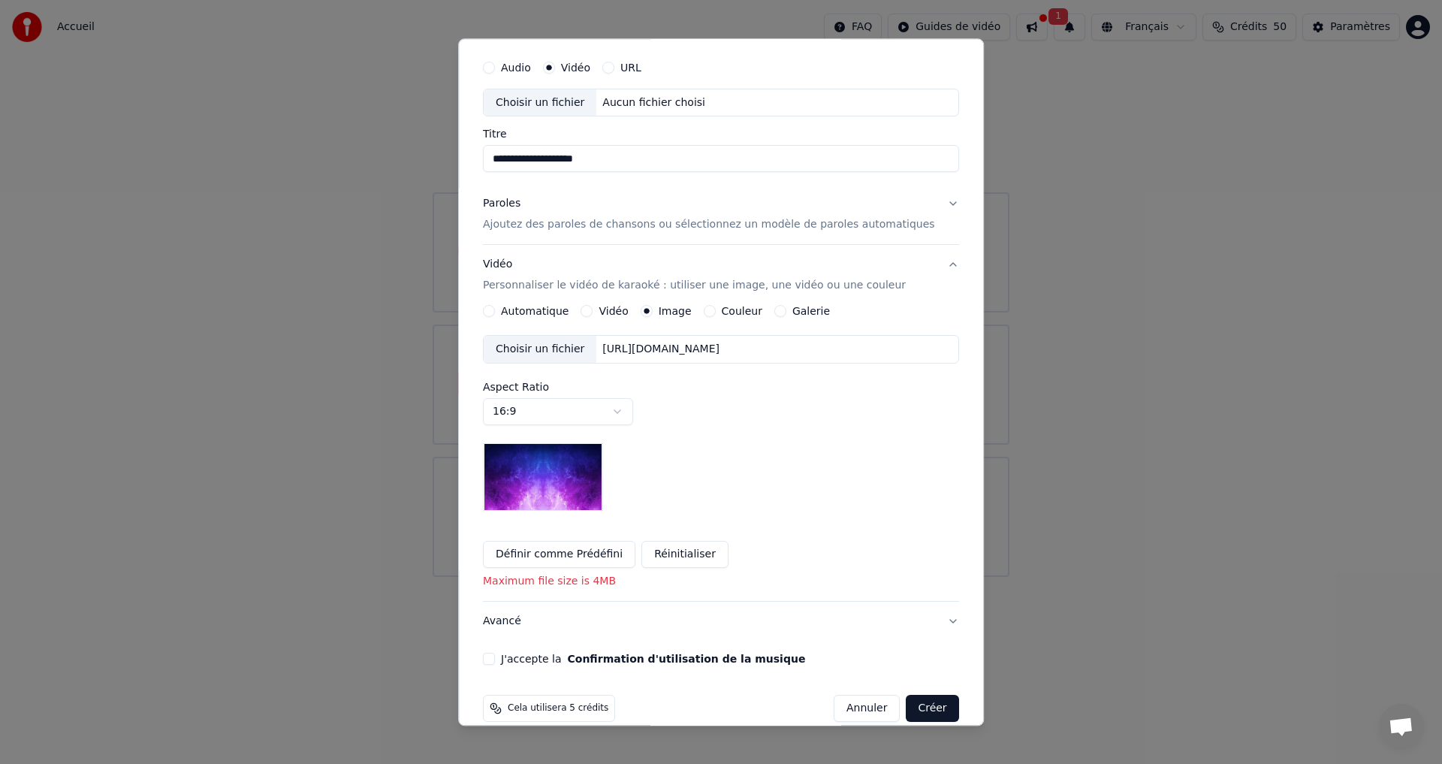
click at [587, 350] on div "Choisir un fichier" at bounding box center [540, 350] width 113 height 27
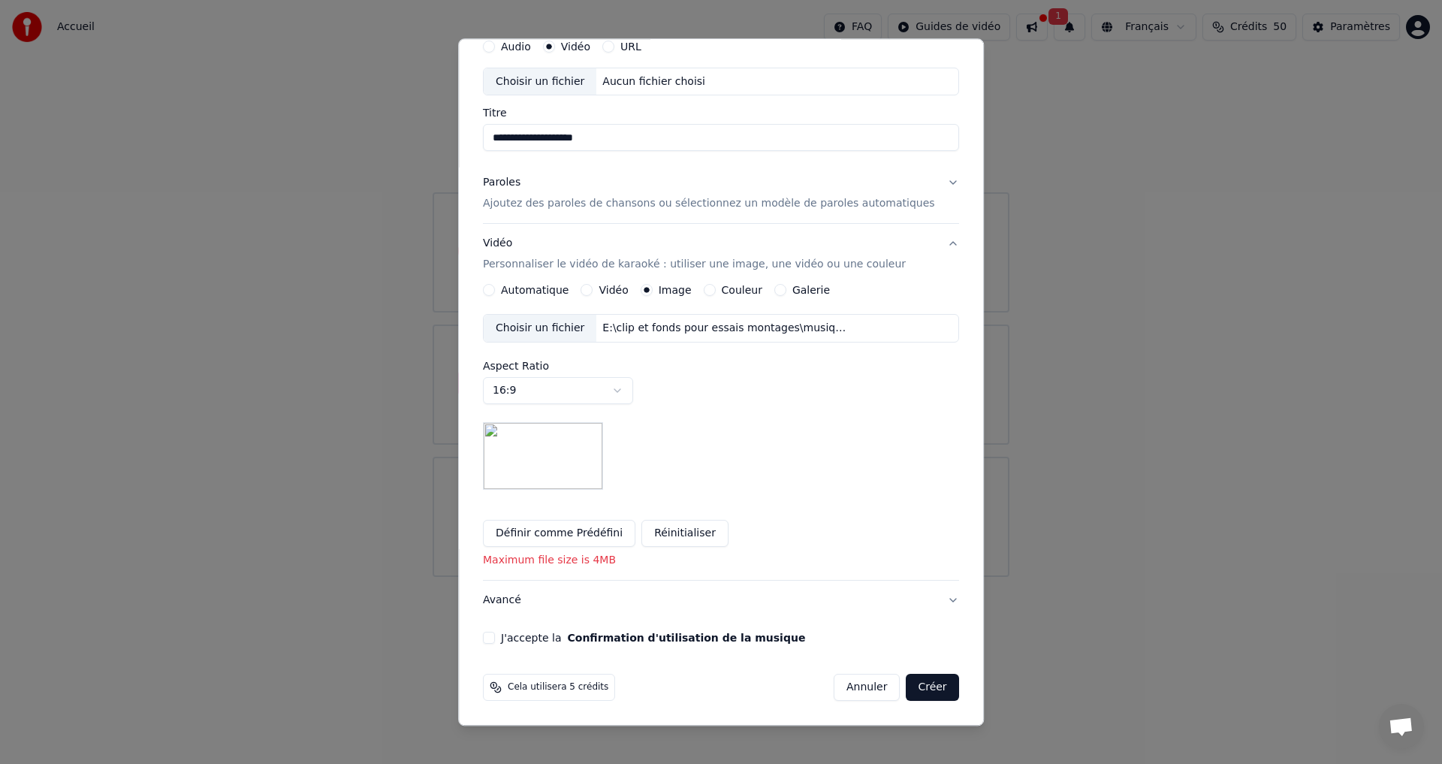
click at [495, 639] on button "J'accepte la Confirmation d'utilisation de la musique" at bounding box center [489, 639] width 12 height 12
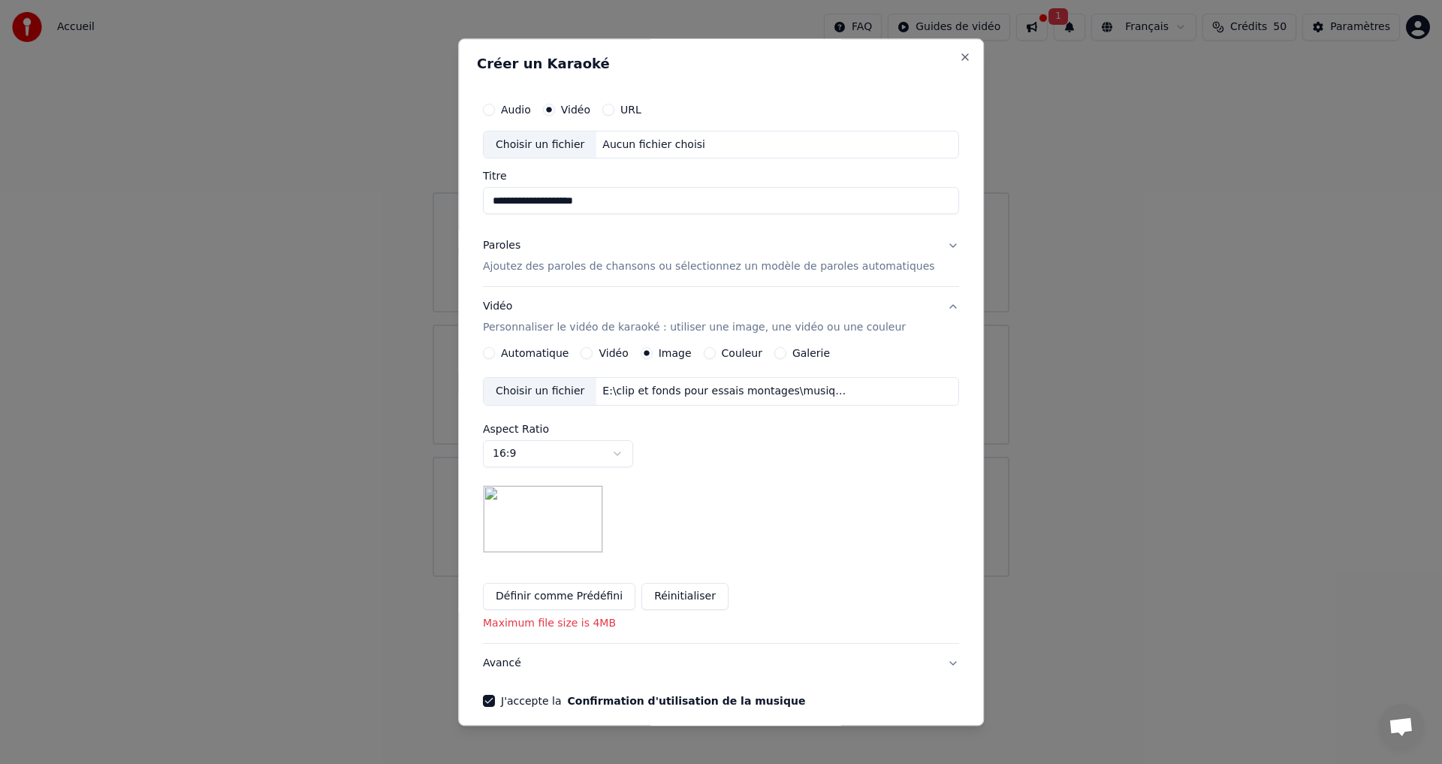
click at [576, 150] on div "Choisir un fichier" at bounding box center [540, 144] width 113 height 27
click at [495, 110] on button "Audio" at bounding box center [489, 110] width 12 height 12
click at [536, 141] on div "Choisir un fichier" at bounding box center [540, 144] width 113 height 27
type input "**********"
click at [551, 255] on div "Paroles Ajoutez des paroles de chansons ou sélectionnez un modèle de paroles au…" at bounding box center [709, 257] width 452 height 36
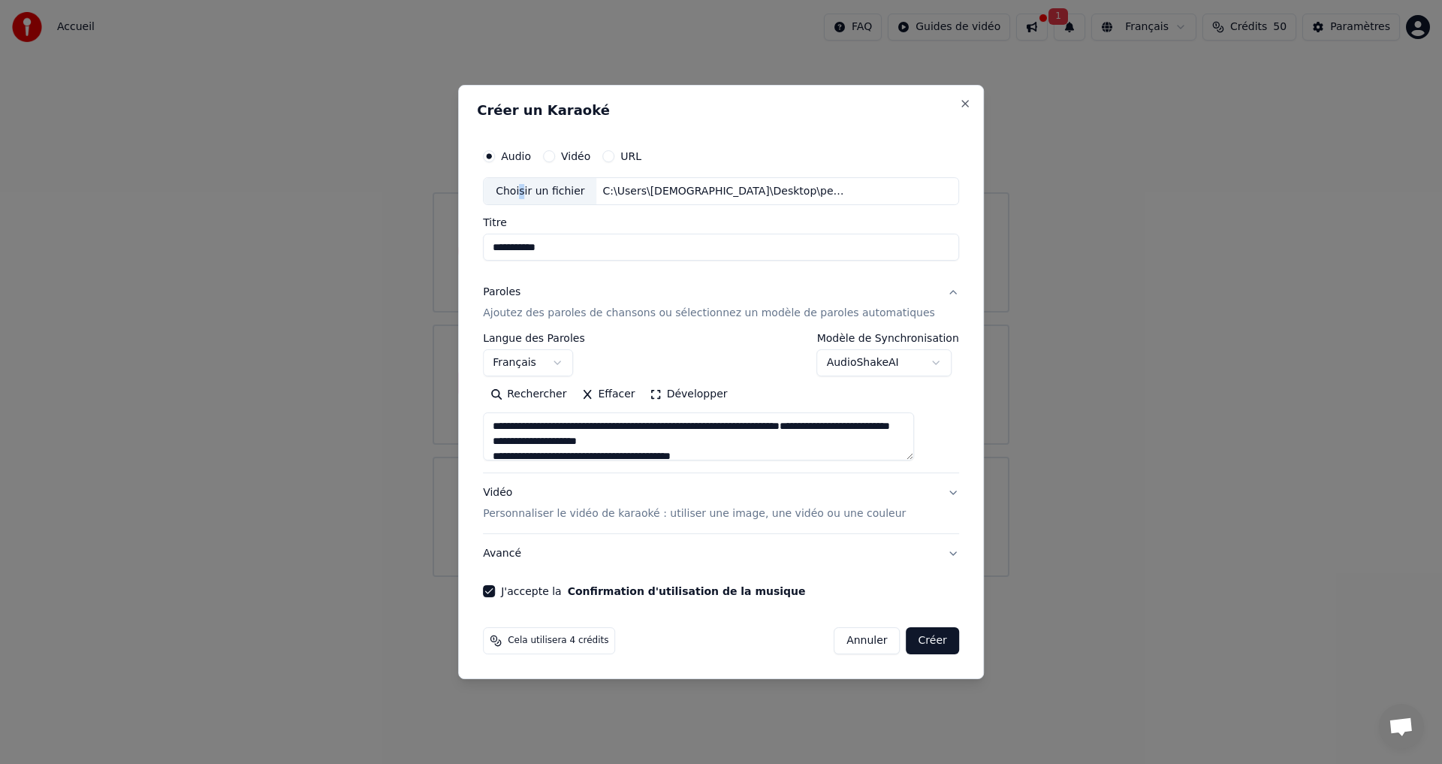
click at [915, 644] on button "Créer" at bounding box center [933, 640] width 53 height 27
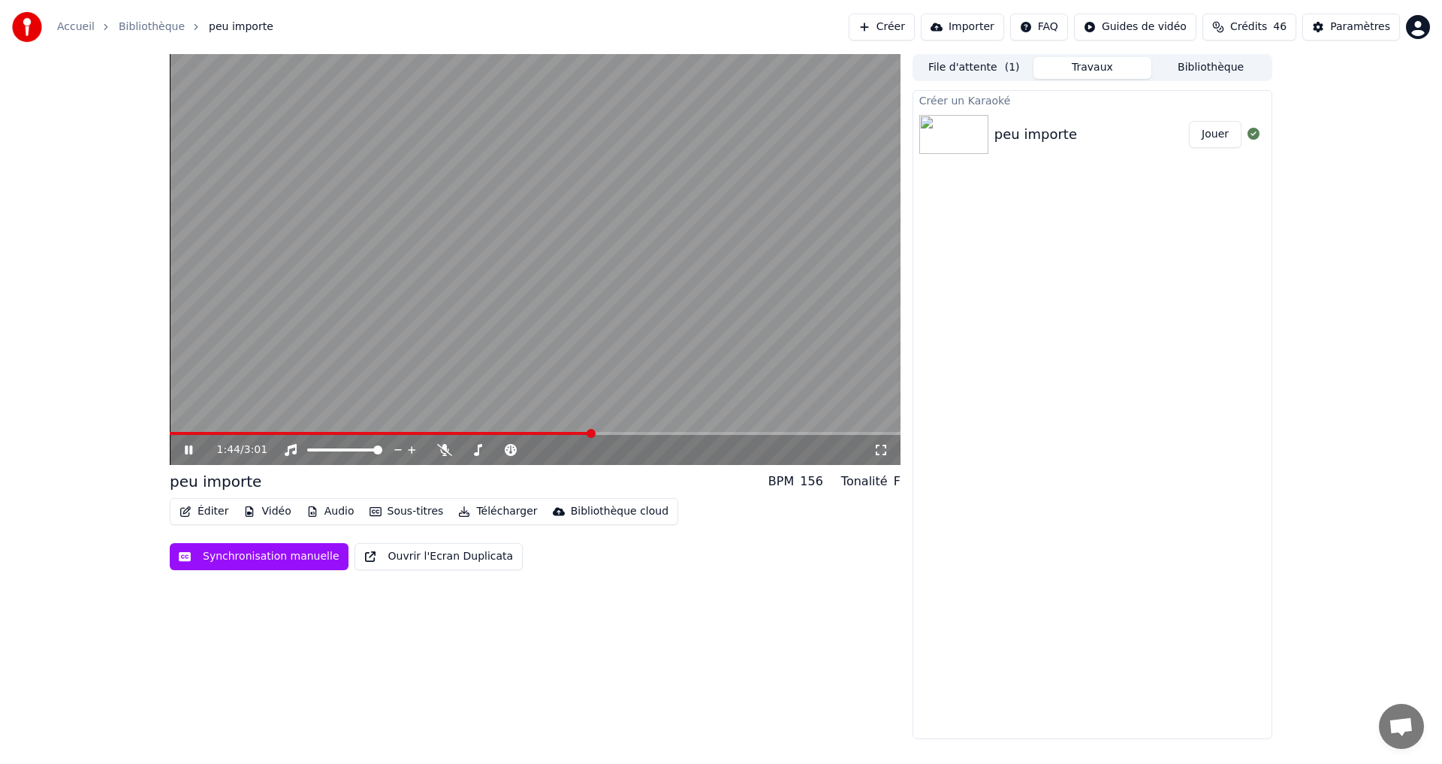
click at [488, 514] on button "Télécharger" at bounding box center [497, 511] width 91 height 21
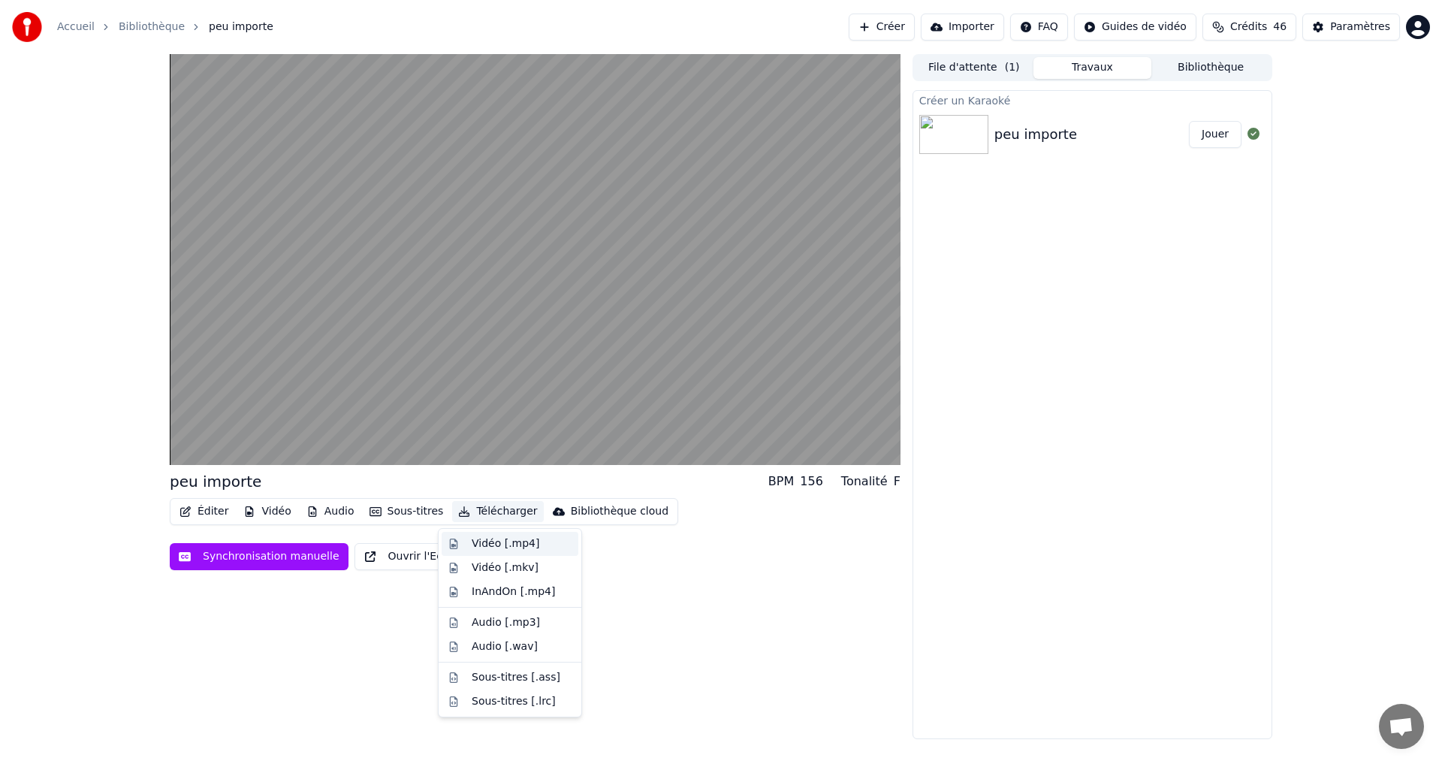
click at [531, 545] on div "Vidéo [.mp4]" at bounding box center [506, 543] width 68 height 15
